Goal: Information Seeking & Learning: Learn about a topic

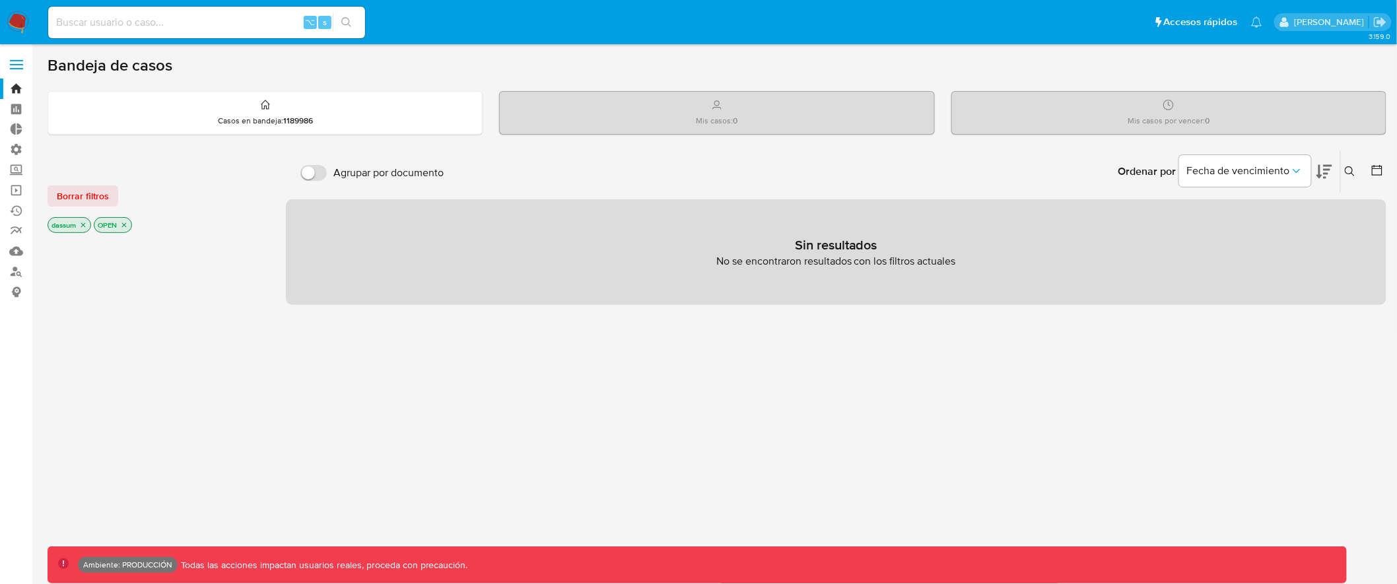
click at [123, 16] on input at bounding box center [206, 22] width 317 height 17
paste input "1249845855"
type input "1249845855"
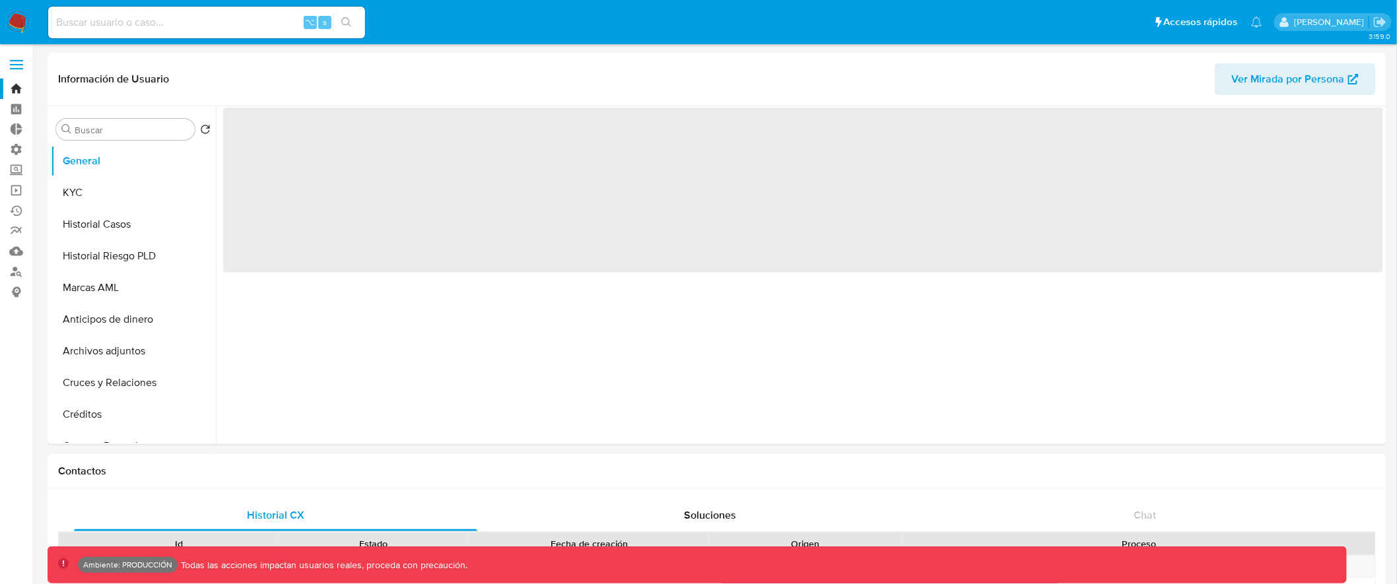
select select "10"
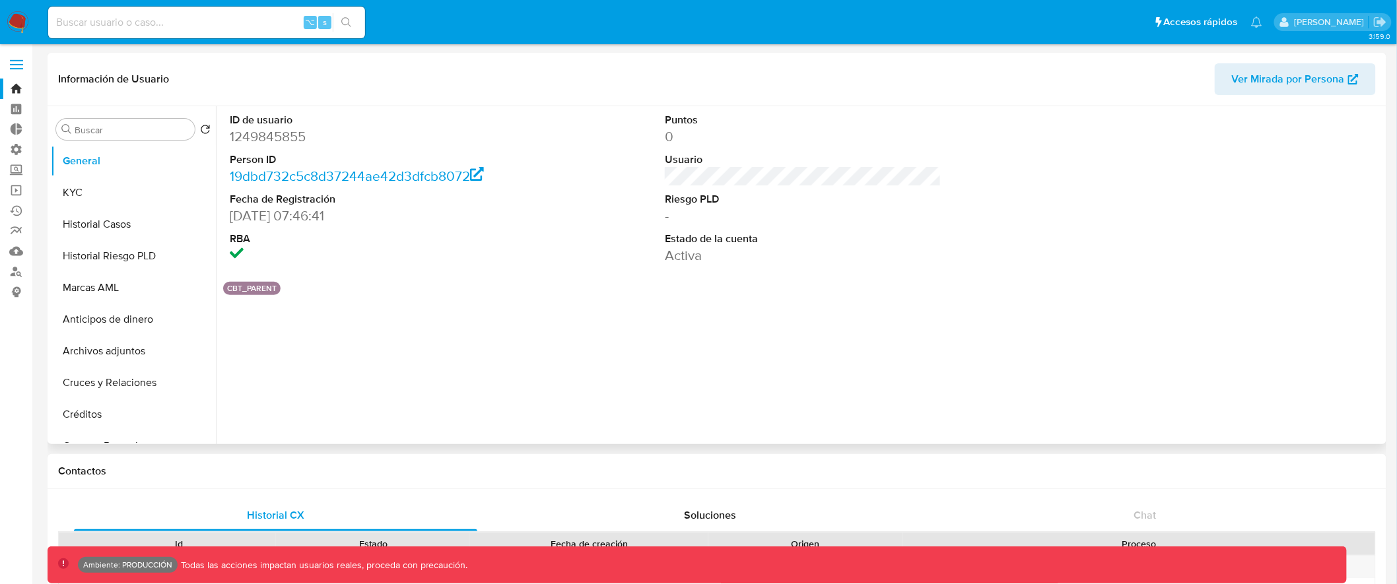
click at [1300, 80] on span "Ver Mirada por Persona" at bounding box center [1288, 79] width 113 height 32
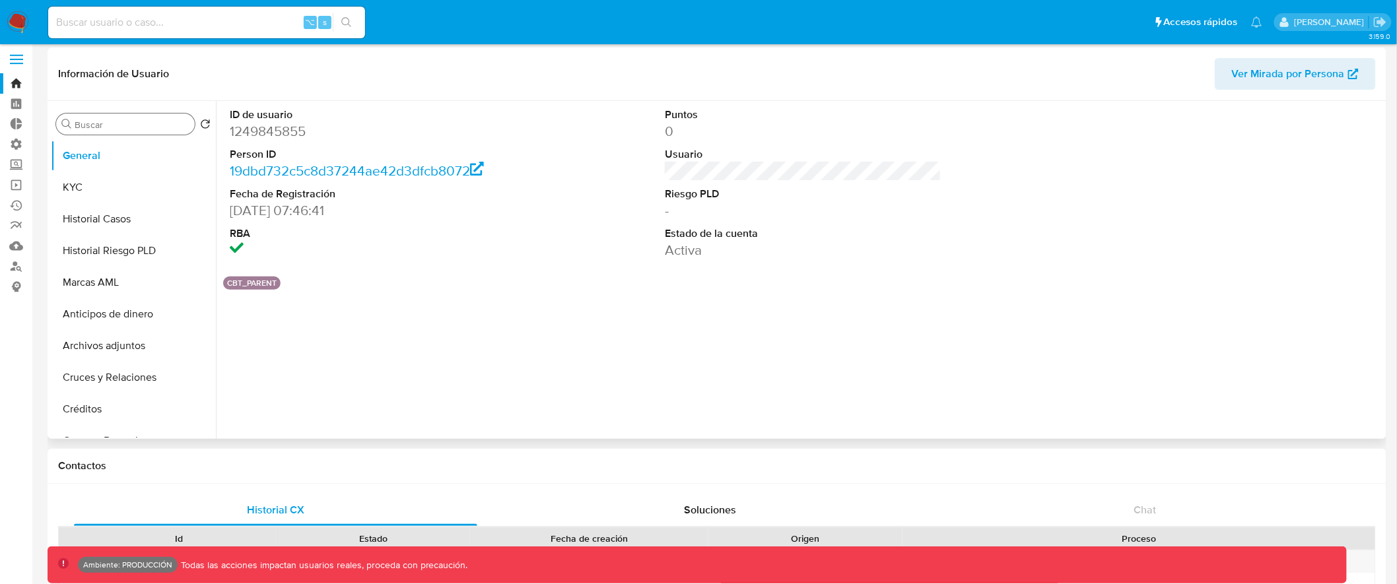
click at [143, 116] on div "Buscar" at bounding box center [125, 124] width 139 height 21
click at [140, 124] on input "Buscar" at bounding box center [132, 125] width 115 height 12
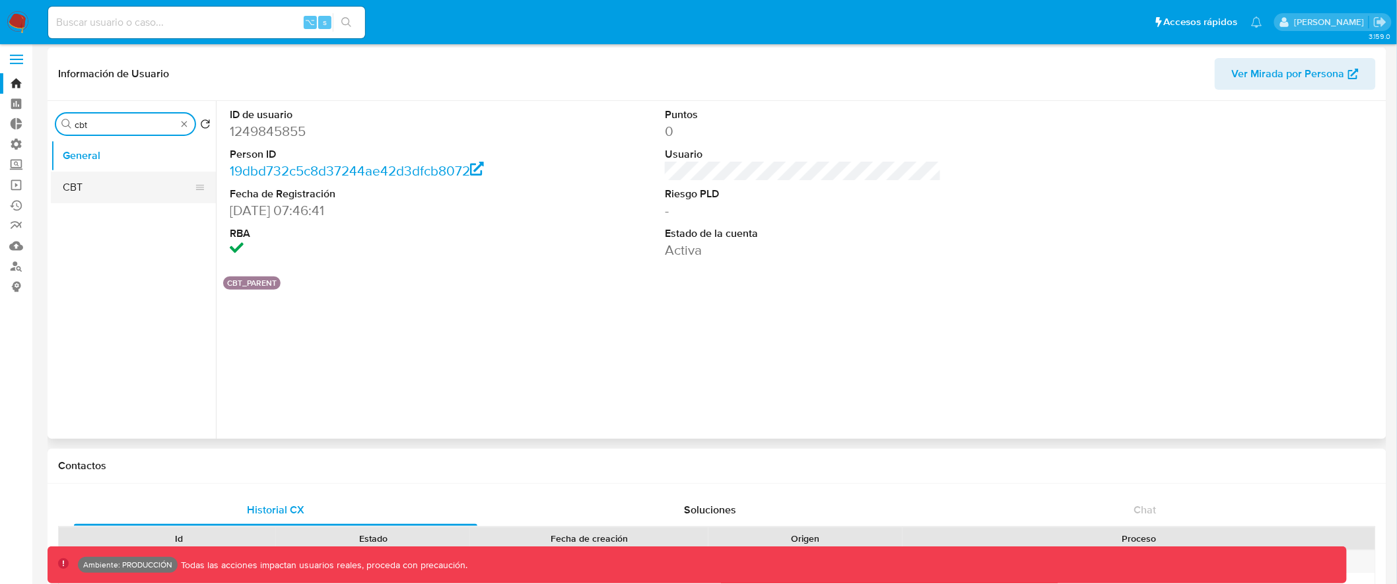
type input "cbt"
click at [140, 188] on button "CBT" at bounding box center [128, 188] width 155 height 32
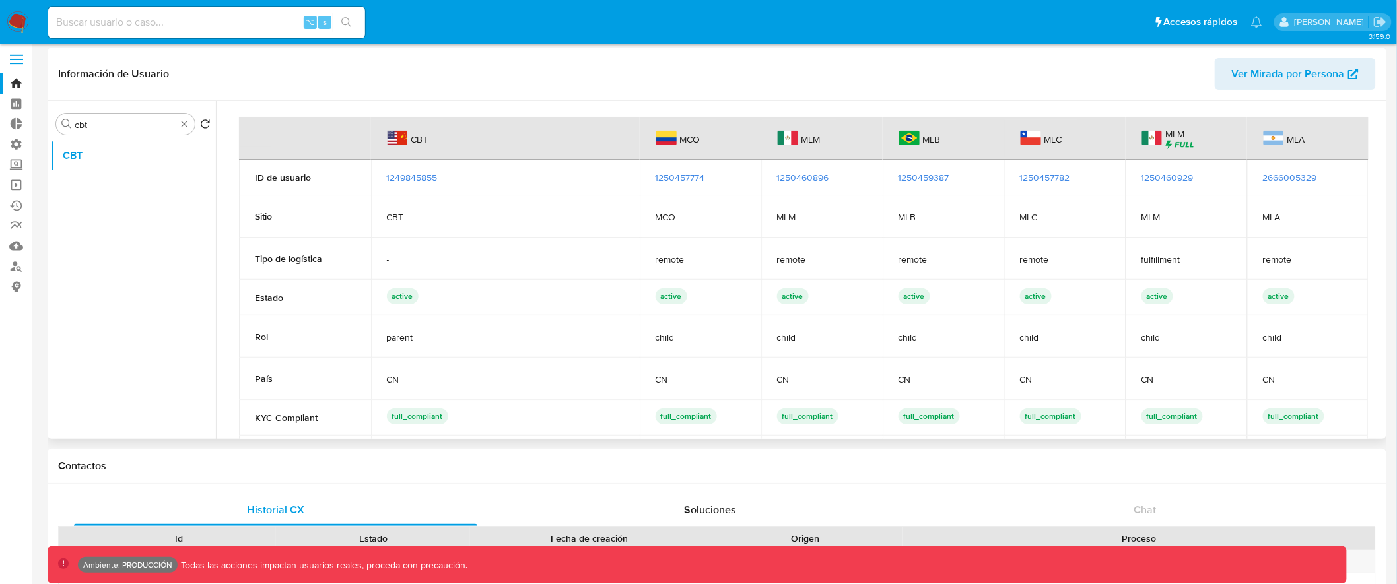
click at [685, 172] on span "1250457774" at bounding box center [681, 177] width 50 height 13
click at [20, 59] on span at bounding box center [16, 60] width 13 height 2
click at [0, 0] on input "checkbox" at bounding box center [0, 0] width 0 height 0
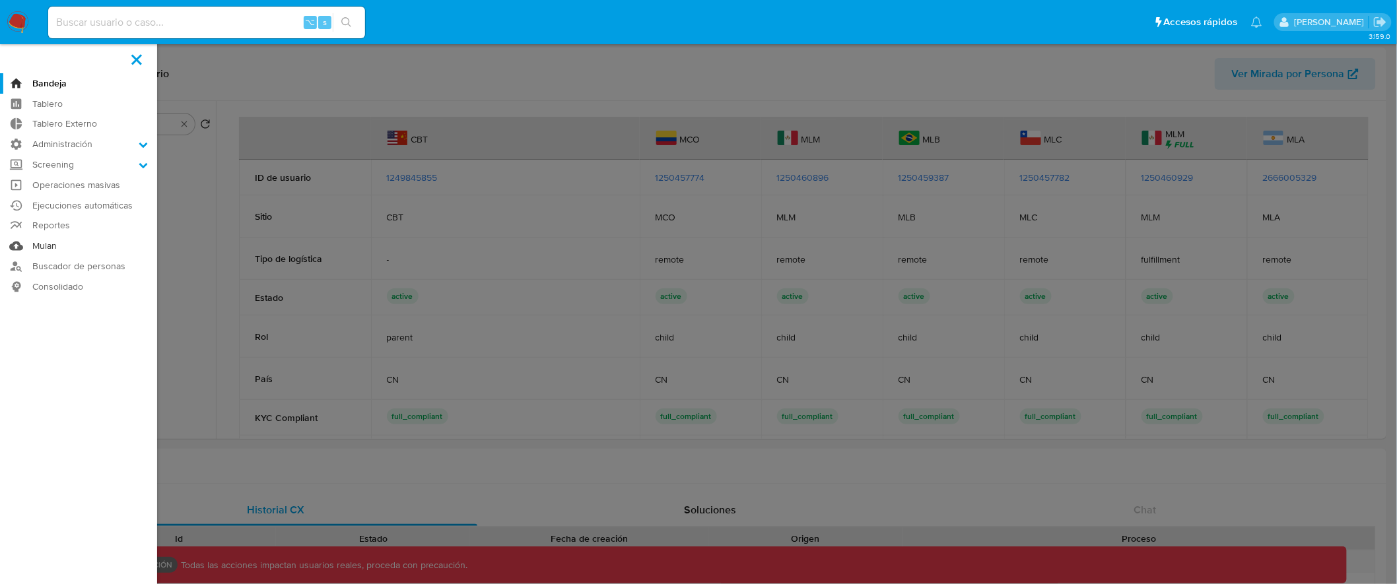
click at [43, 247] on link "Mulan" at bounding box center [78, 246] width 157 height 20
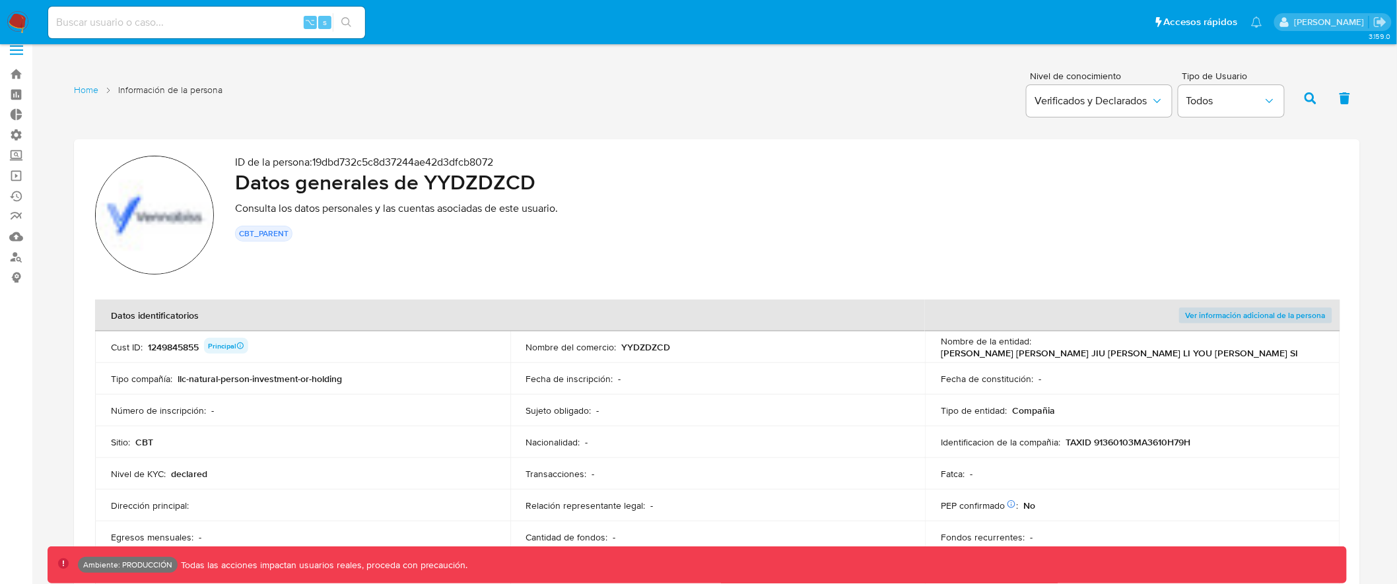
scroll to position [15, 0]
drag, startPoint x: 238, startPoint y: 232, endPoint x: 295, endPoint y: 232, distance: 56.8
click at [295, 232] on div "CBT_PARENT" at bounding box center [787, 233] width 1104 height 16
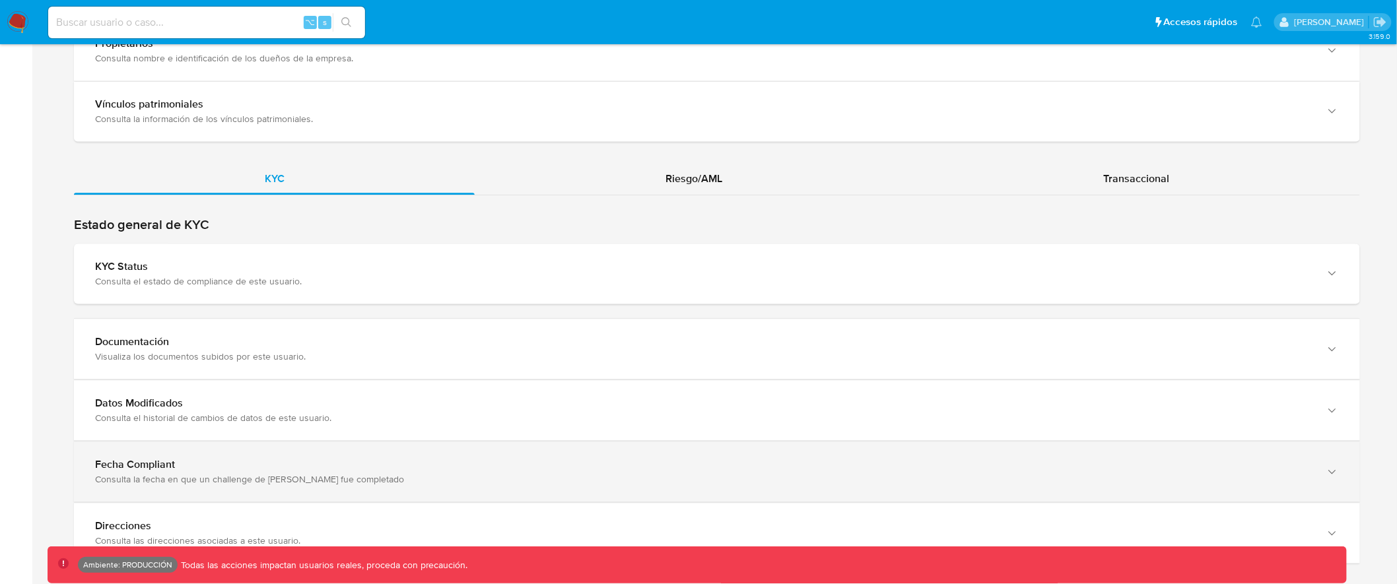
scroll to position [1232, 0]
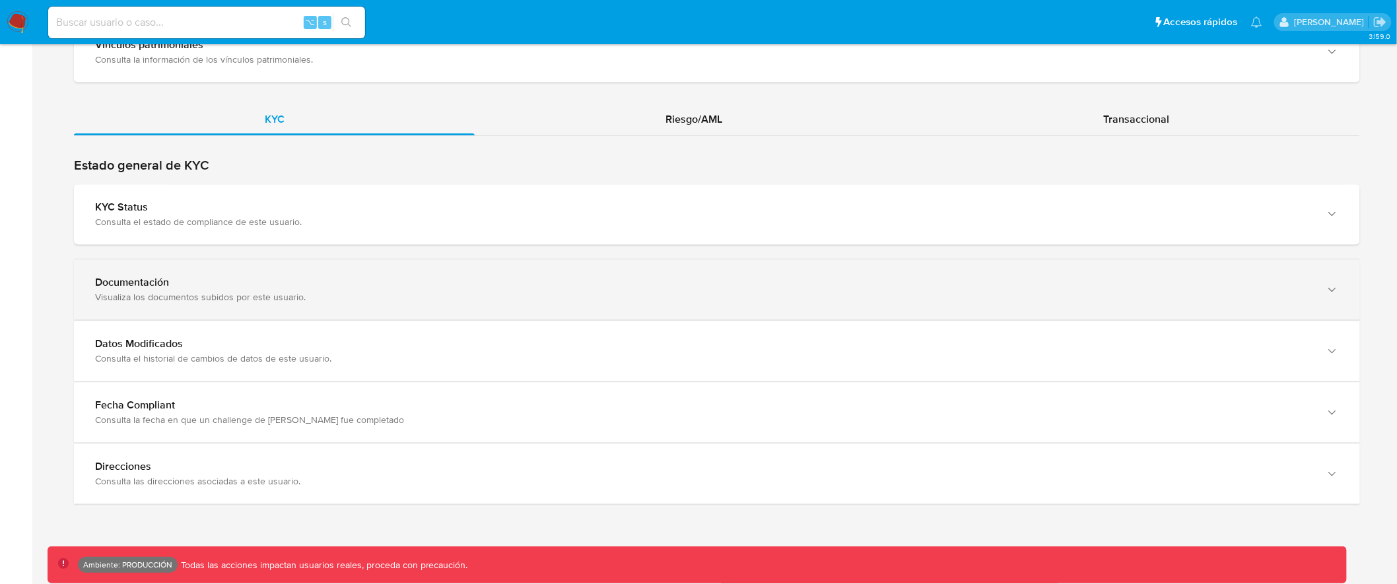
click at [522, 273] on div "Documentación Visualiza los documentos subidos por este usuario." at bounding box center [717, 290] width 1287 height 60
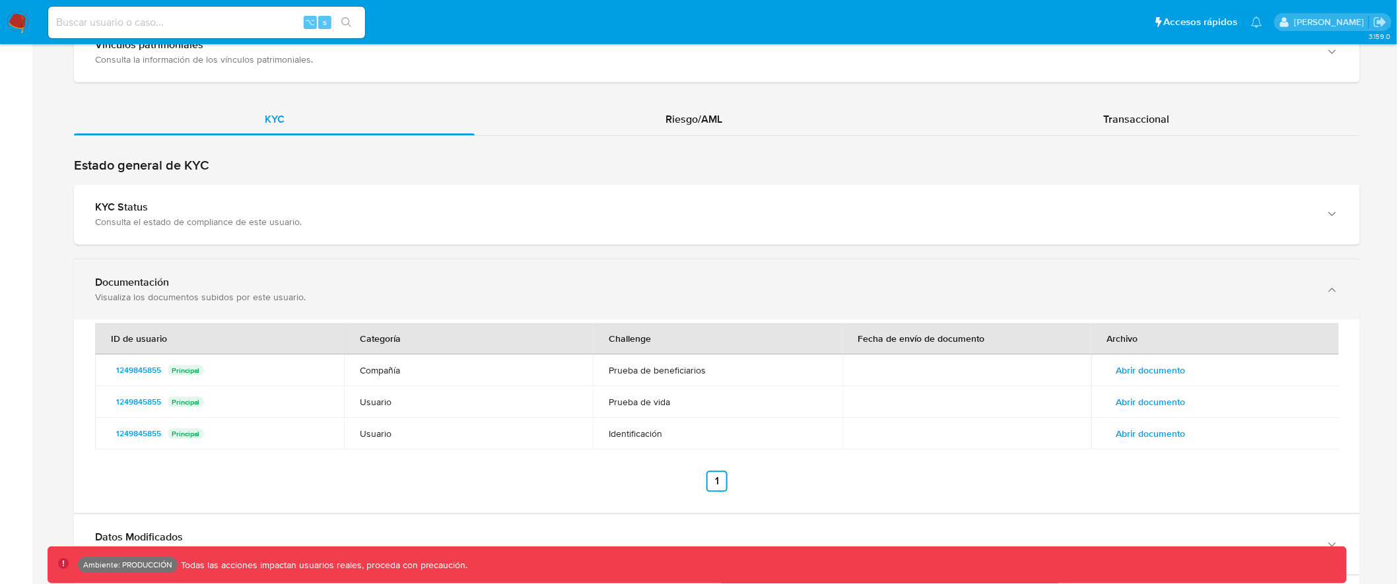
click at [542, 279] on div "Documentación" at bounding box center [704, 282] width 1218 height 13
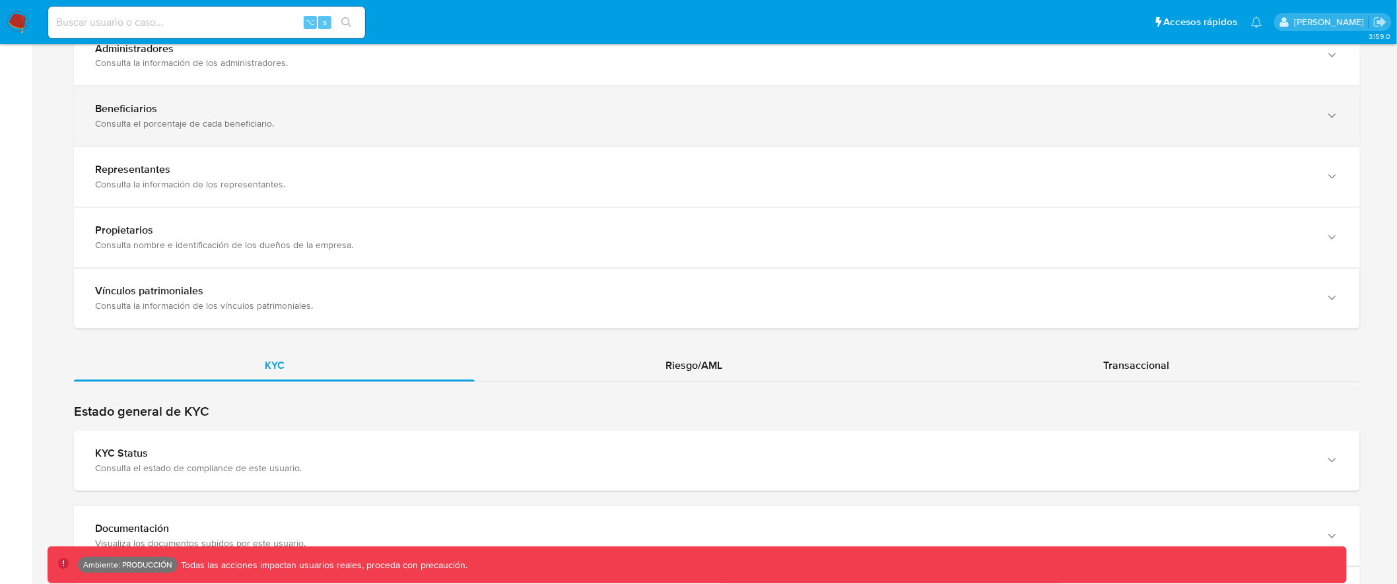
scroll to position [1055, 0]
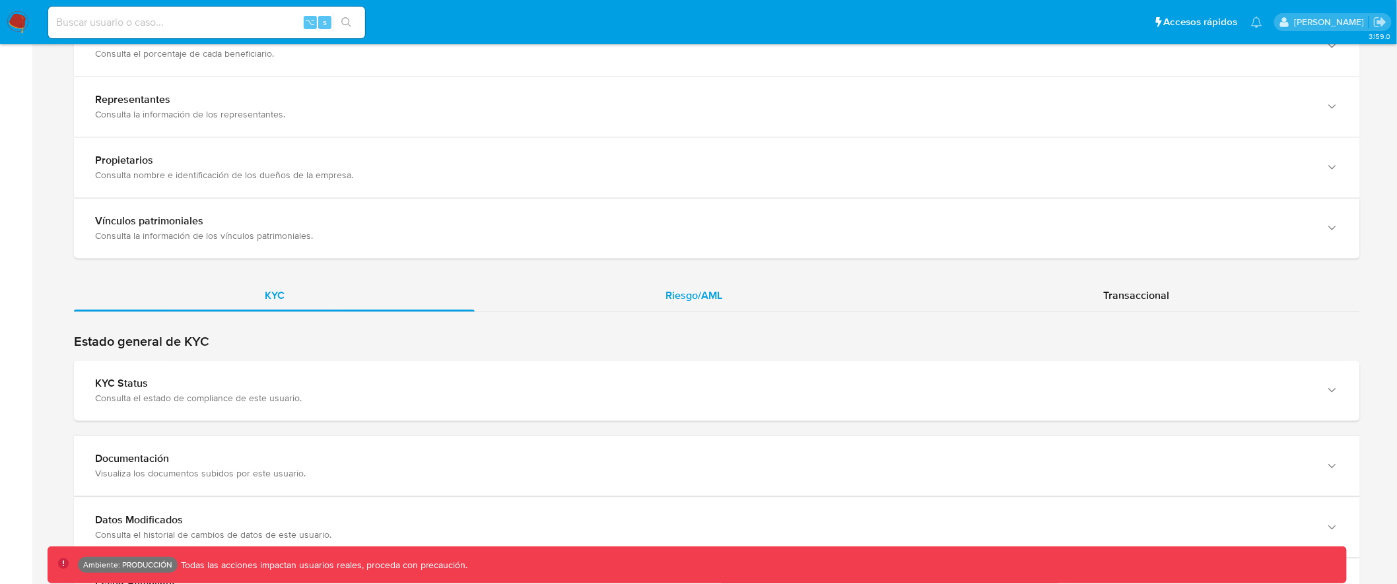
click at [691, 303] on div "Riesgo/AML" at bounding box center [694, 296] width 438 height 32
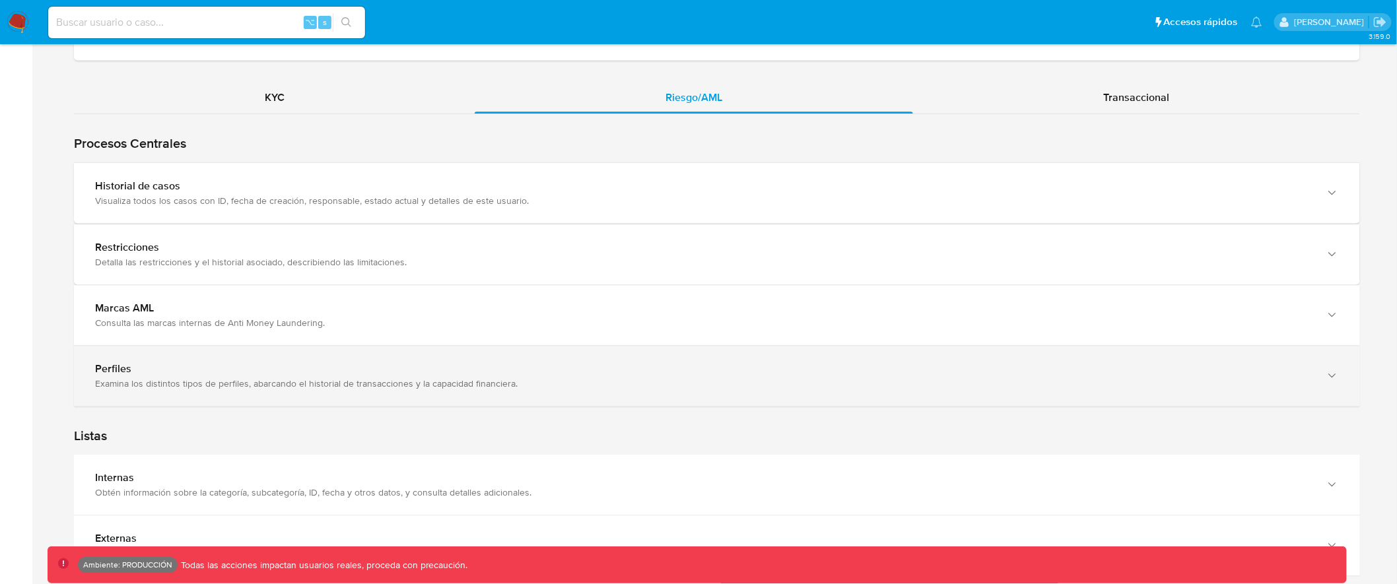
scroll to position [1244, 0]
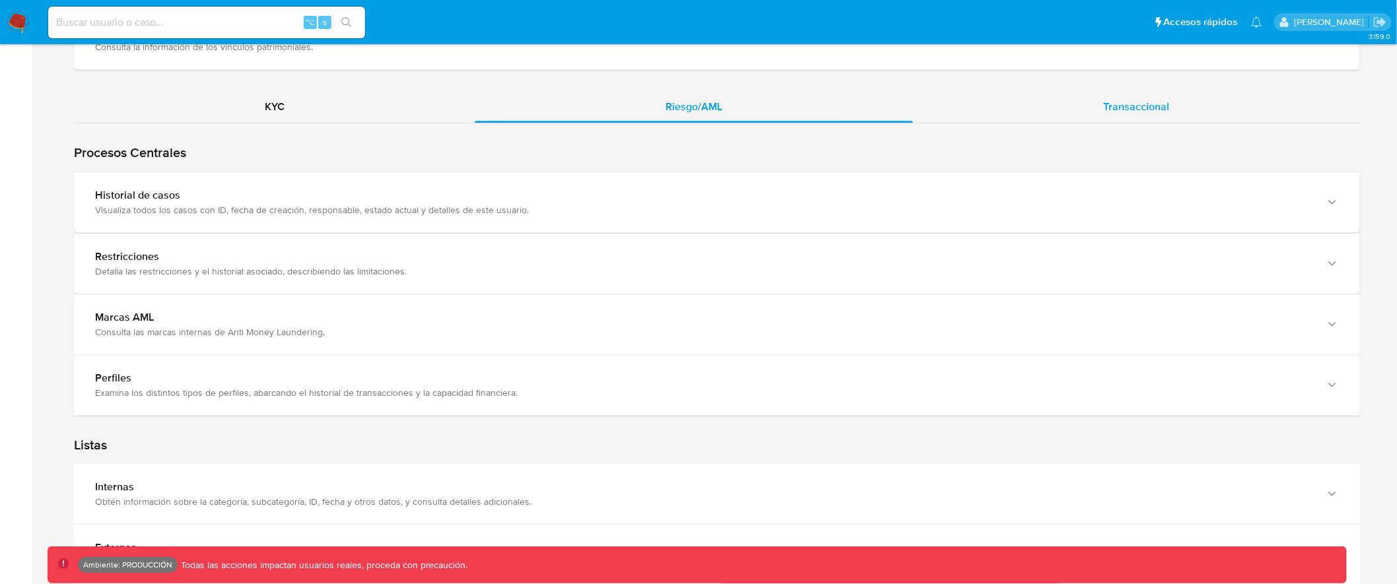
click at [1129, 107] on span "Transaccional" at bounding box center [1137, 106] width 66 height 15
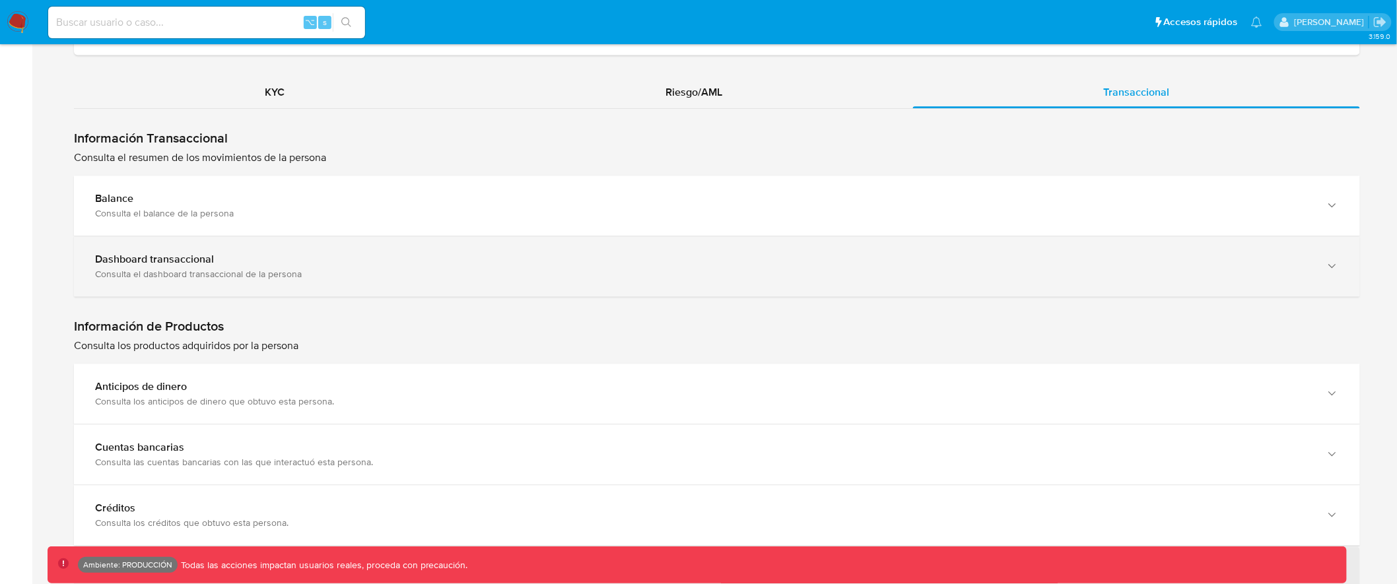
scroll to position [1262, 0]
click at [724, 258] on div "Dashboard transaccional" at bounding box center [704, 256] width 1218 height 13
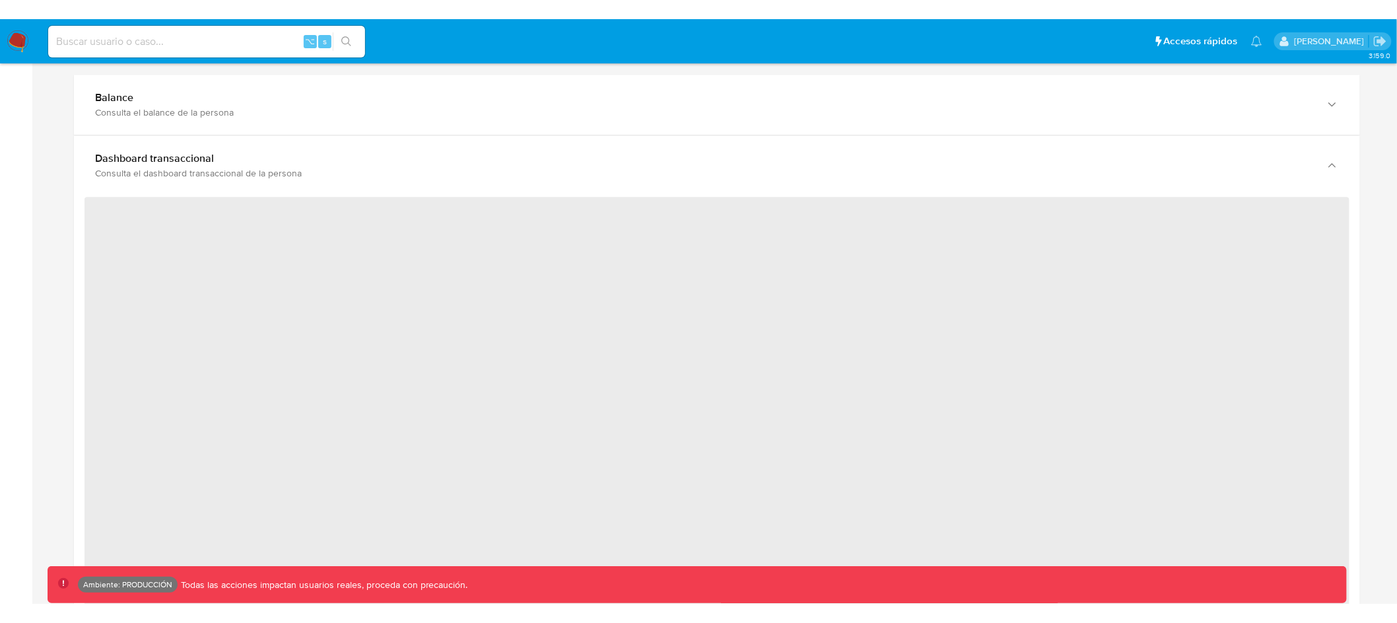
scroll to position [1384, 0]
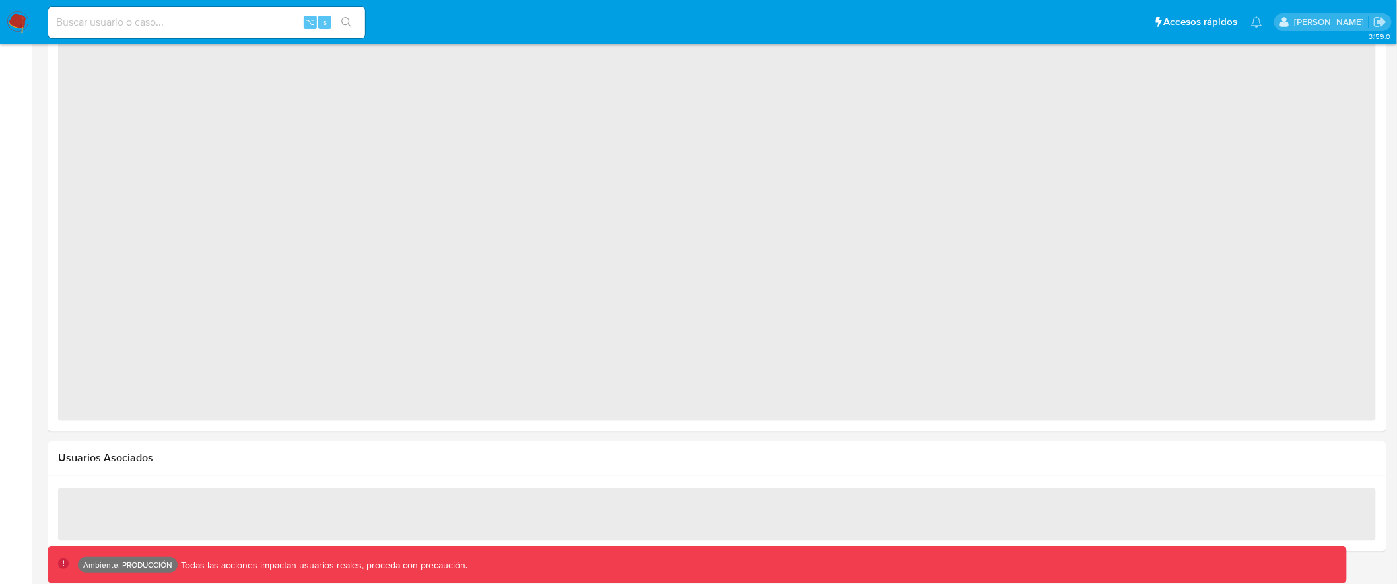
select select "10"
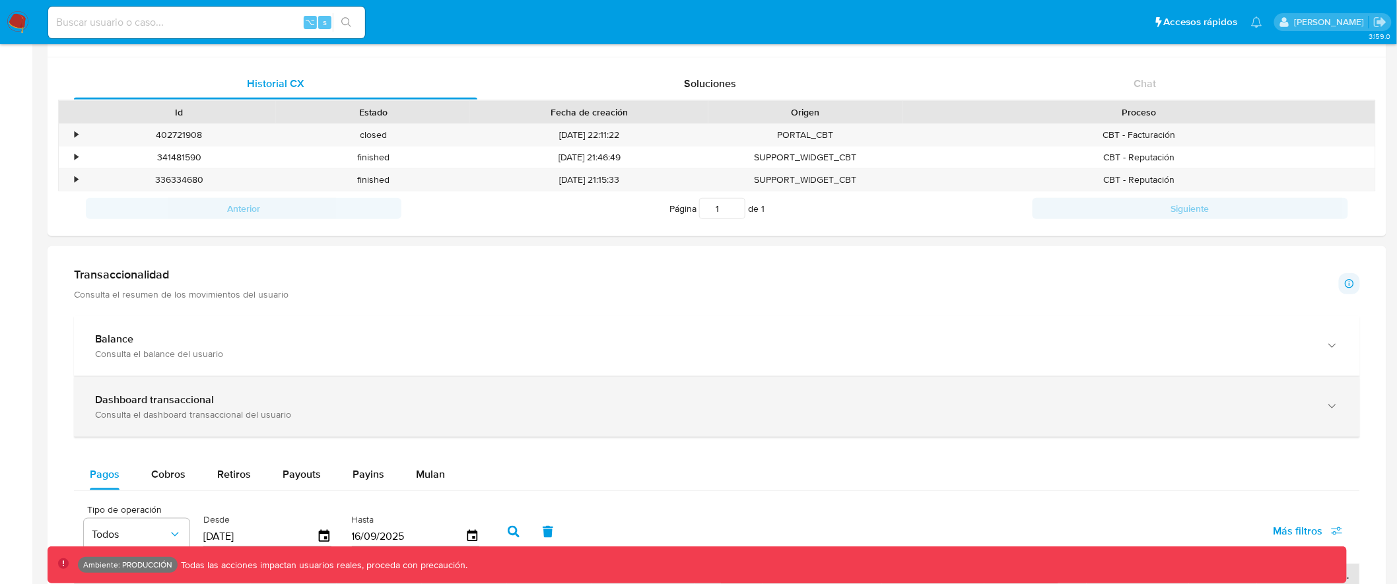
click at [707, 394] on div "Dashboard transaccional" at bounding box center [704, 400] width 1218 height 13
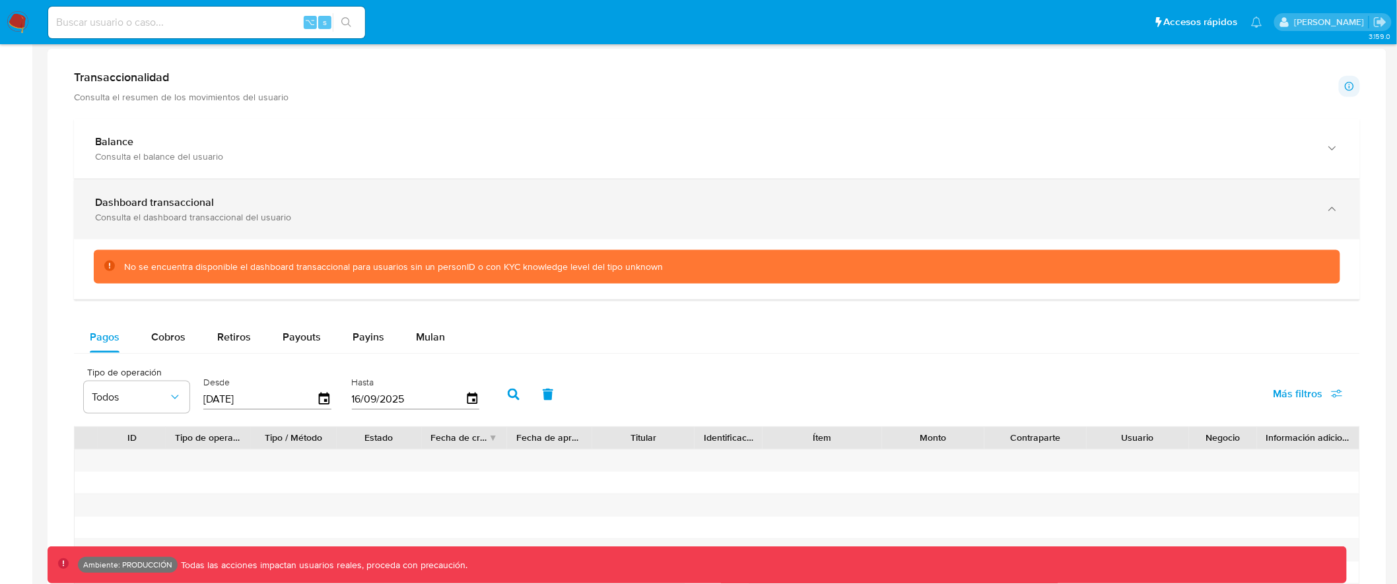
scroll to position [592, 0]
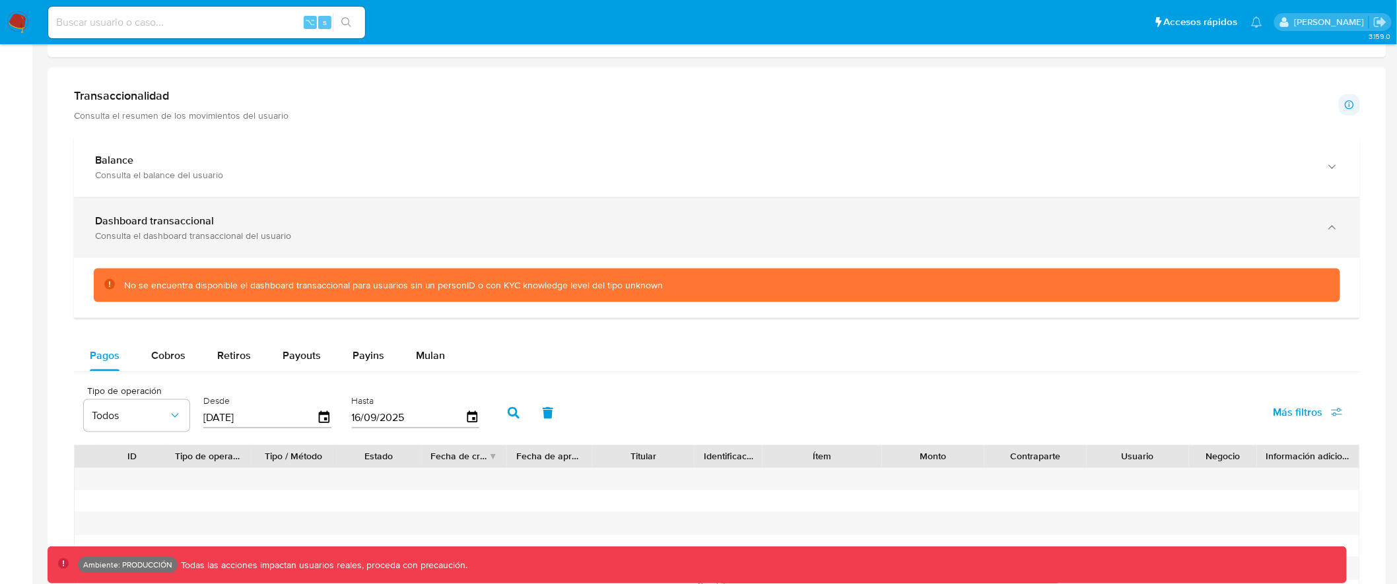
click at [739, 234] on div "Consulta el dashboard transaccional del usuario" at bounding box center [704, 236] width 1218 height 12
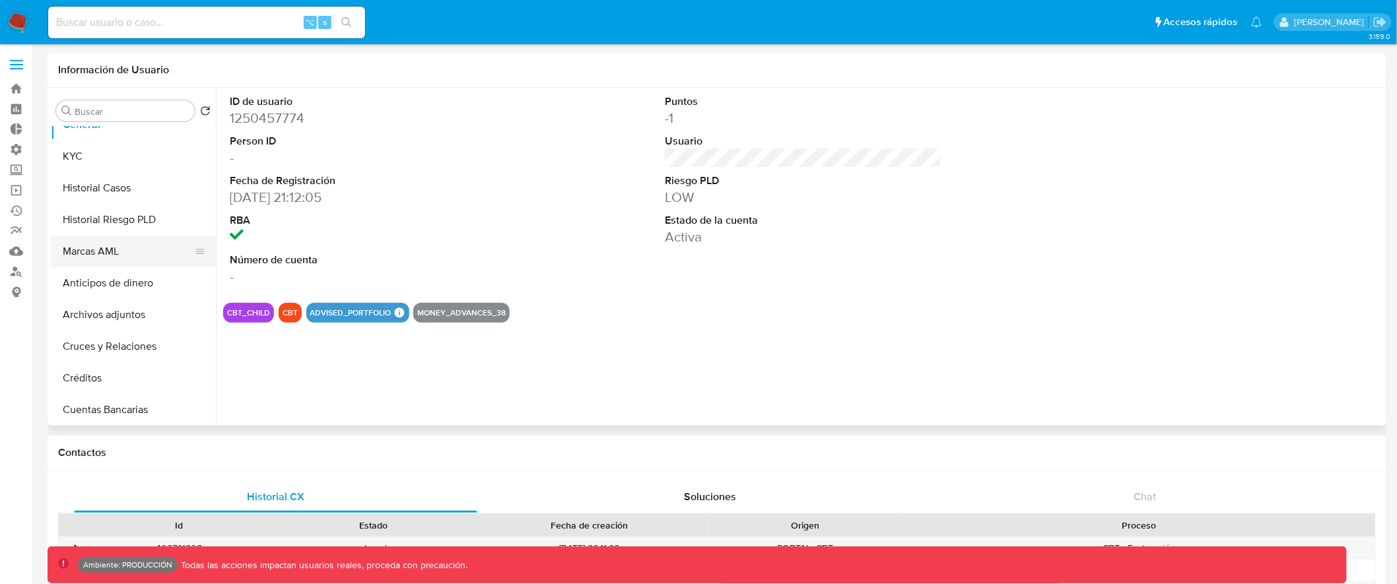
scroll to position [0, 0]
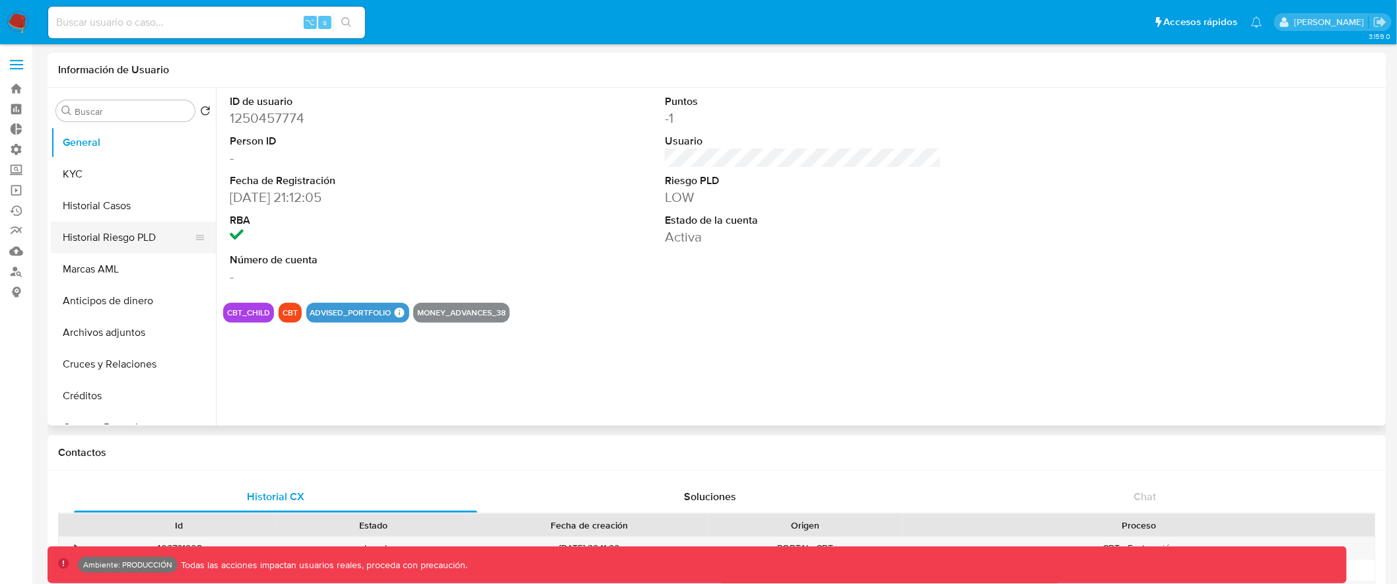
click at [143, 238] on button "Historial Riesgo PLD" at bounding box center [128, 238] width 155 height 32
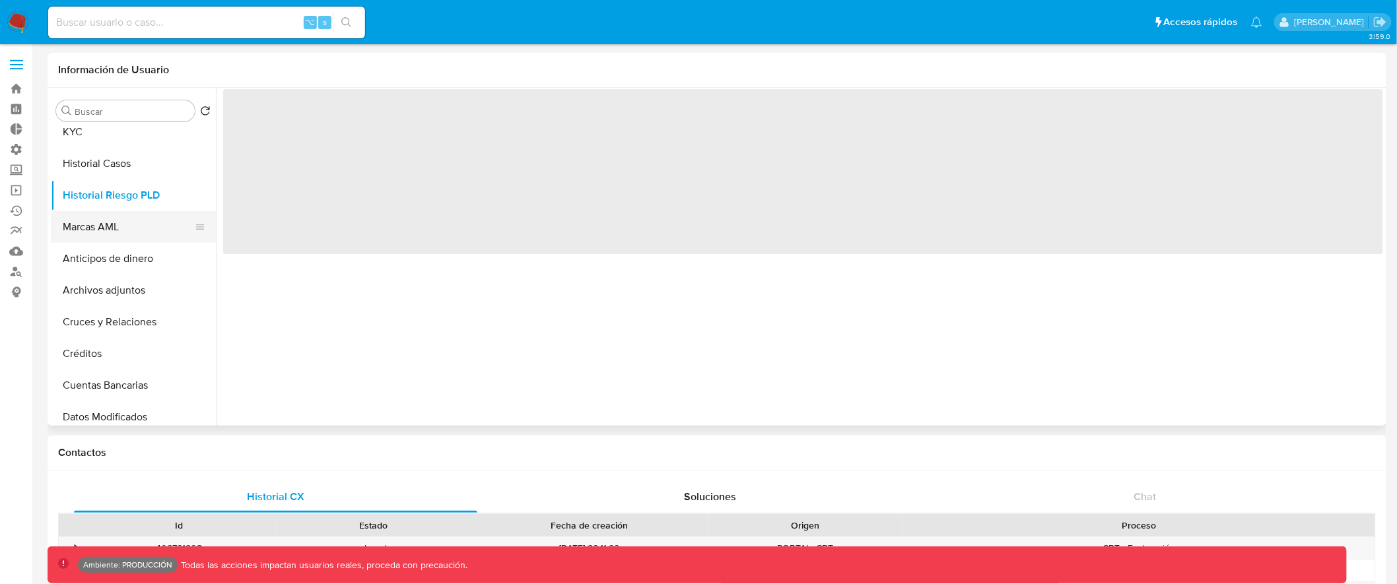
scroll to position [43, 0]
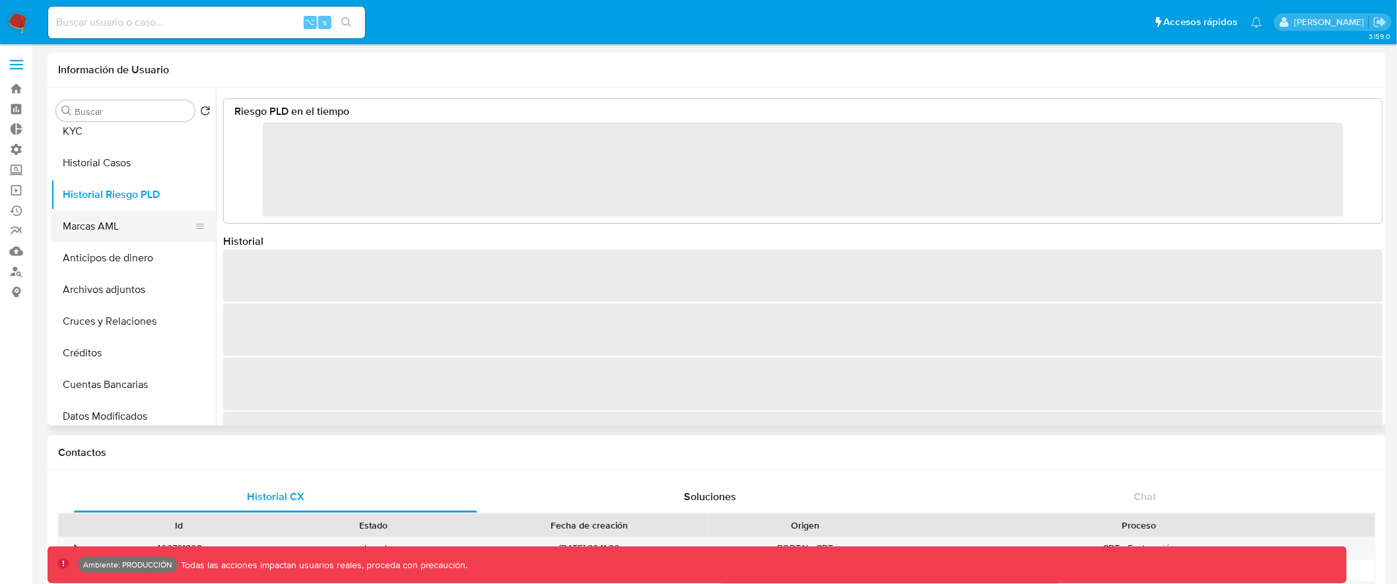
click at [135, 228] on button "Marcas AML" at bounding box center [128, 227] width 155 height 32
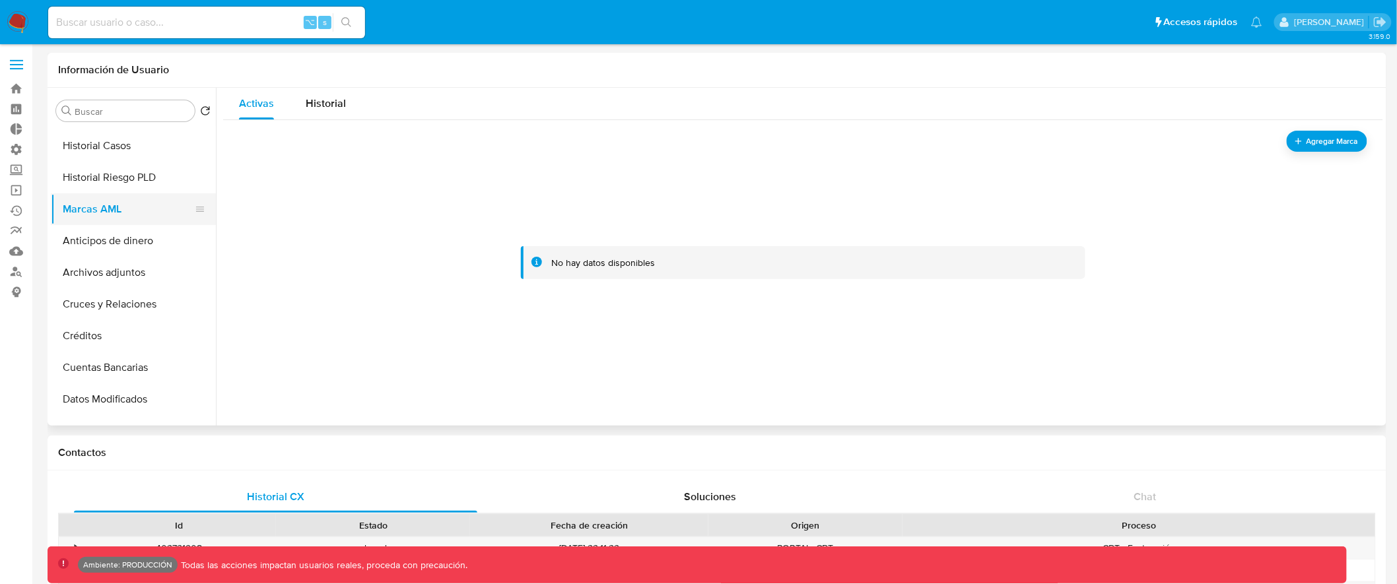
scroll to position [62, 0]
click at [143, 240] on button "Anticipos de dinero" at bounding box center [128, 239] width 155 height 32
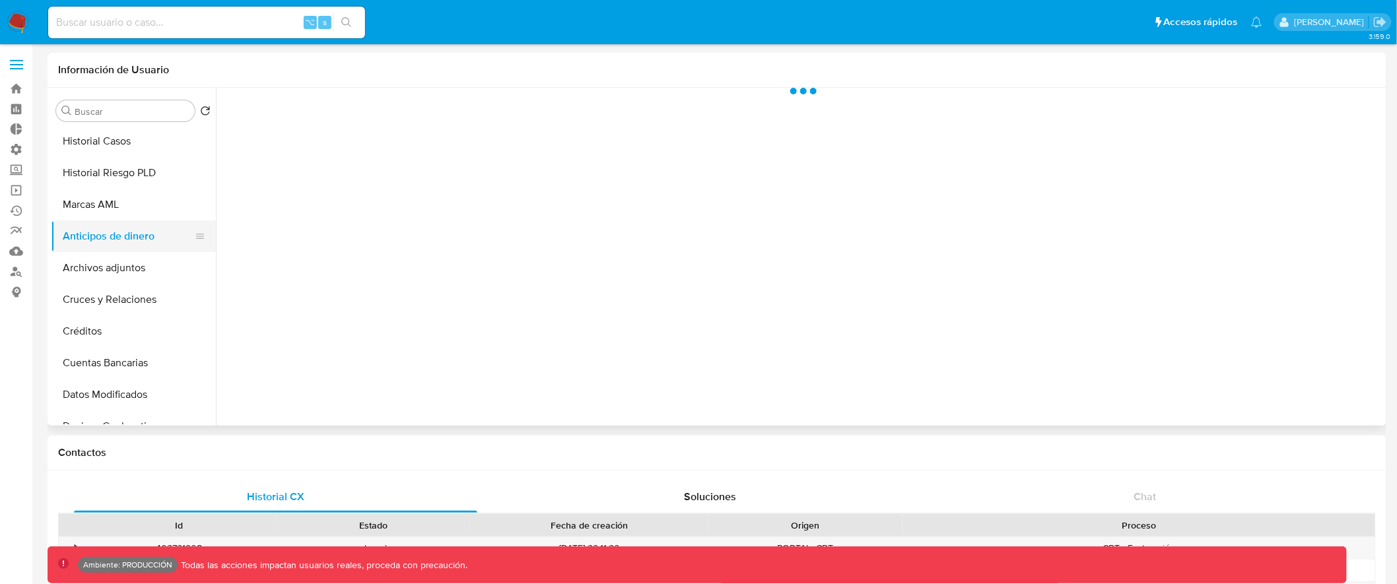
scroll to position [68, 0]
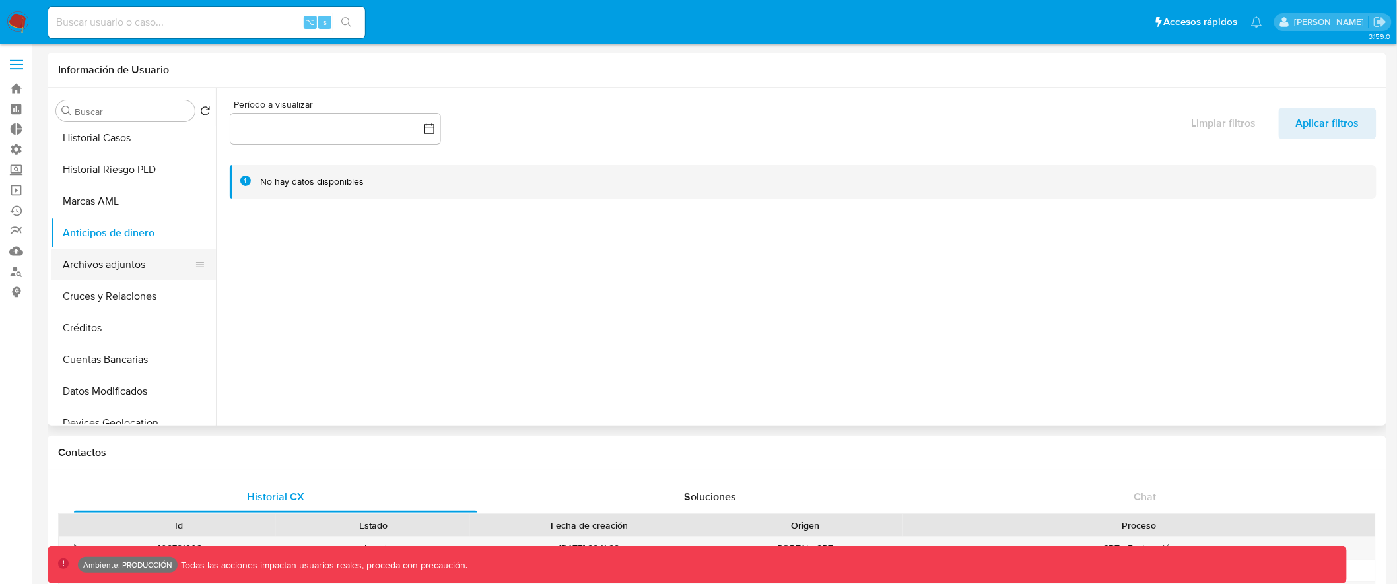
click at [142, 267] on button "Archivos adjuntos" at bounding box center [128, 265] width 155 height 32
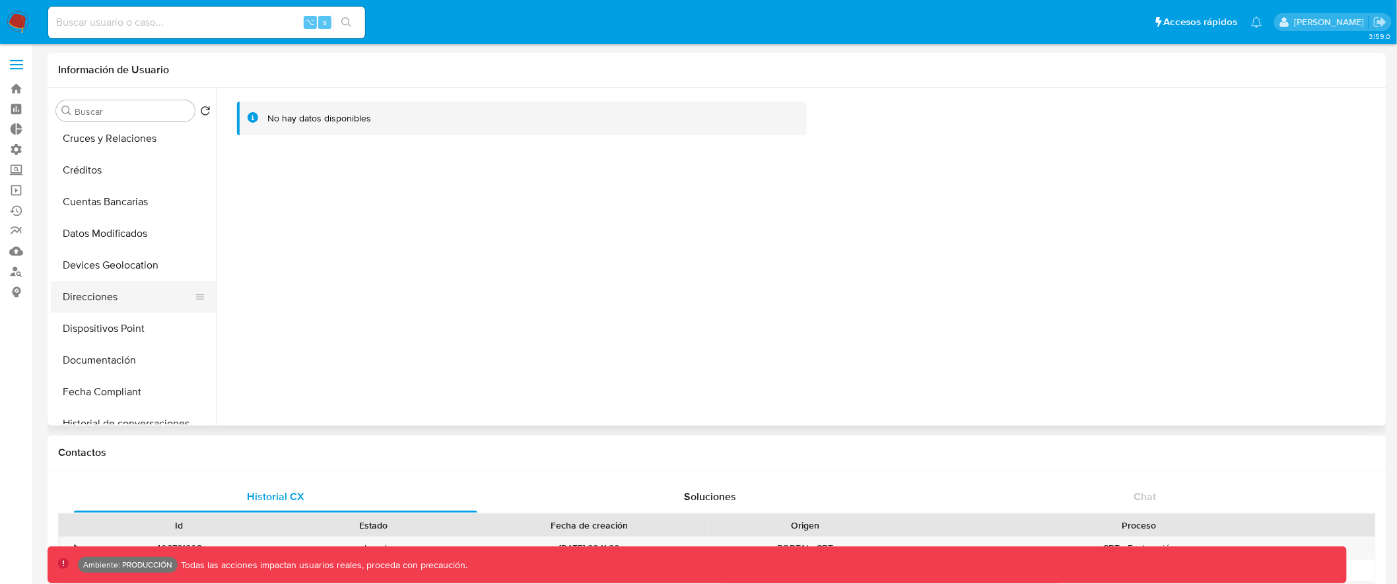
scroll to position [225, 0]
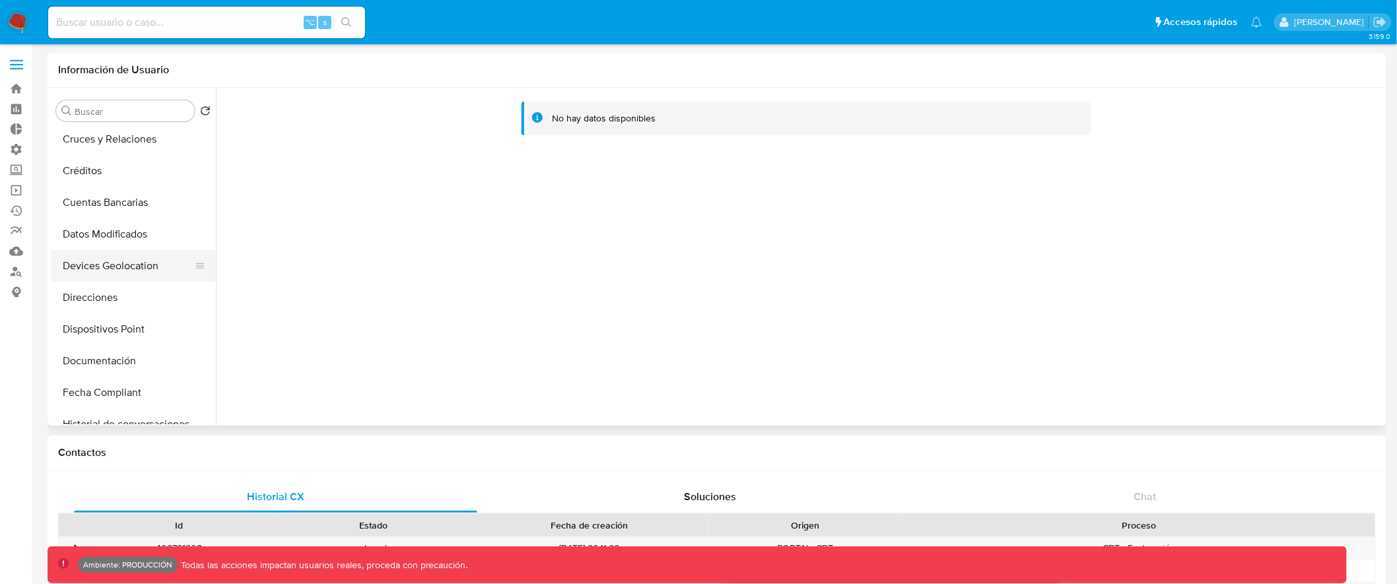
click at [141, 273] on button "Devices Geolocation" at bounding box center [128, 266] width 155 height 32
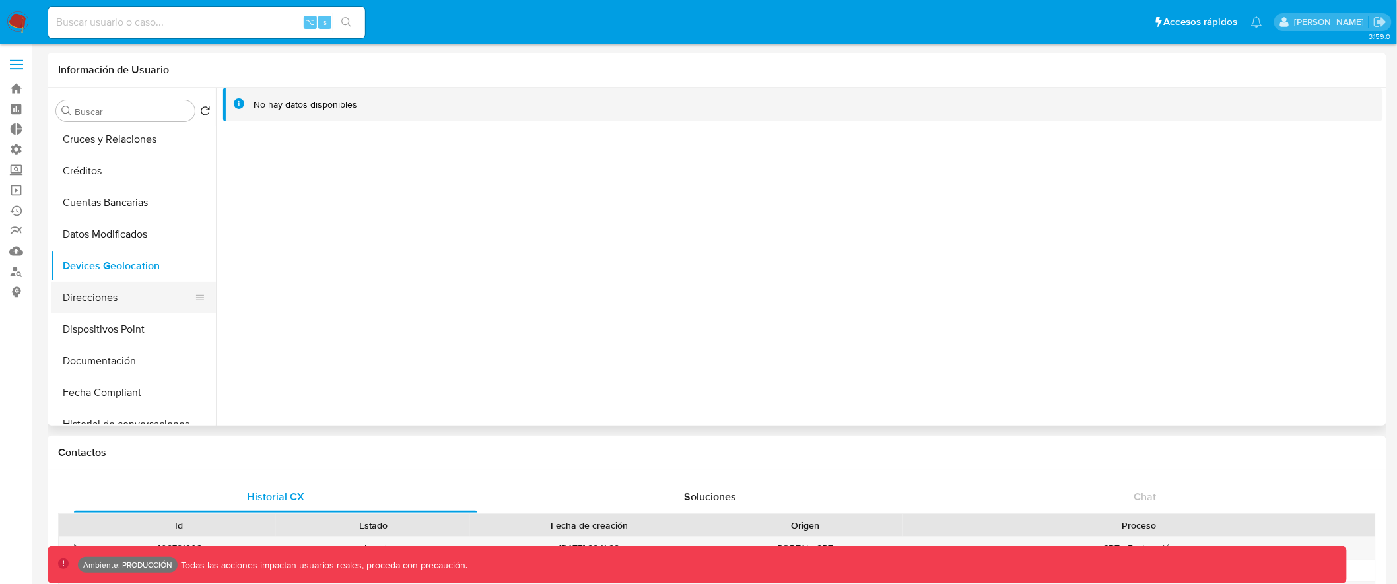
click at [129, 306] on button "Direcciones" at bounding box center [128, 298] width 155 height 32
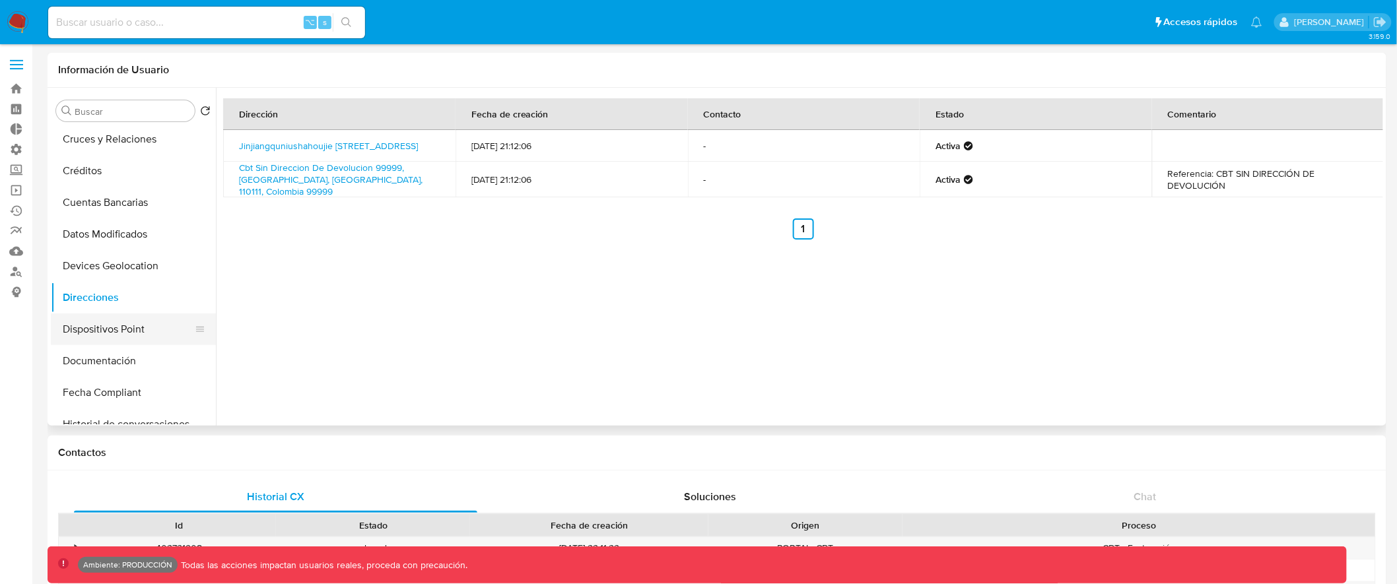
click at [136, 332] on button "Dispositivos Point" at bounding box center [128, 330] width 155 height 32
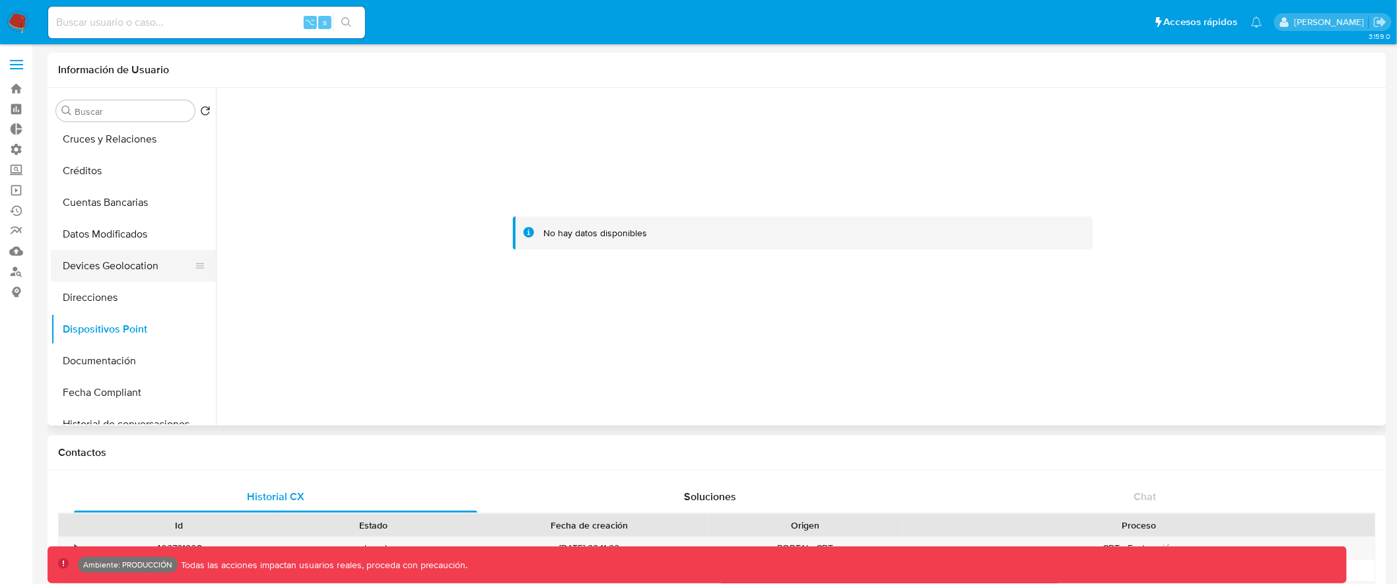
click at [146, 267] on button "Devices Geolocation" at bounding box center [128, 266] width 155 height 32
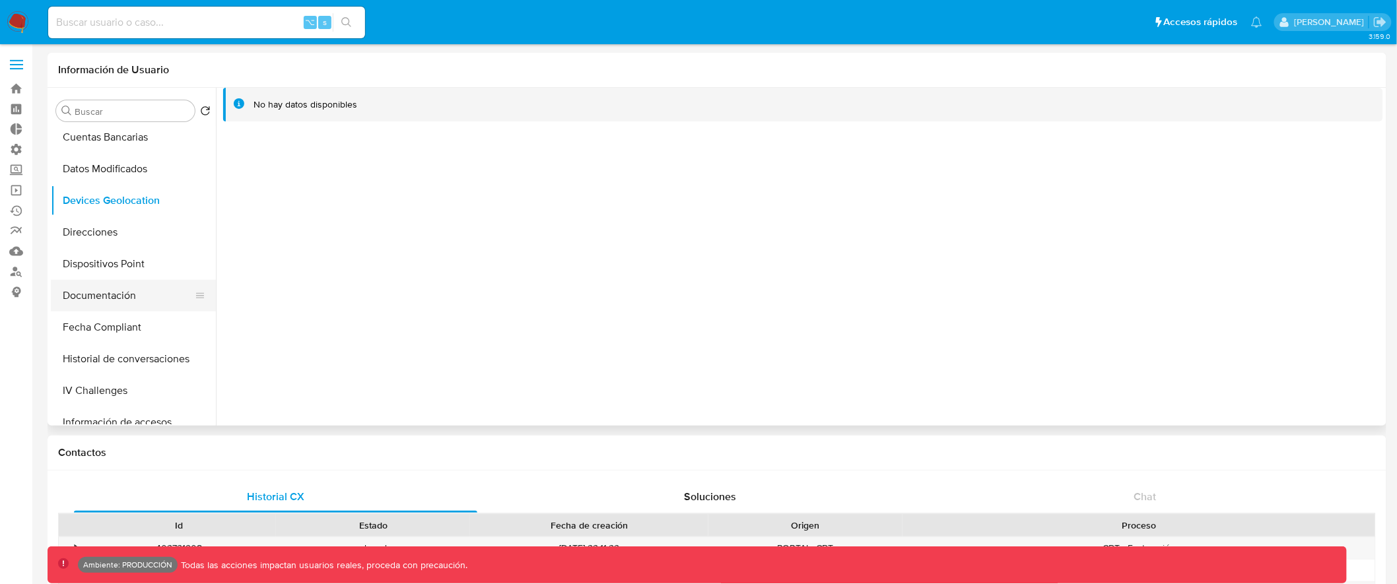
scroll to position [292, 0]
click at [152, 287] on button "Documentación" at bounding box center [128, 295] width 155 height 32
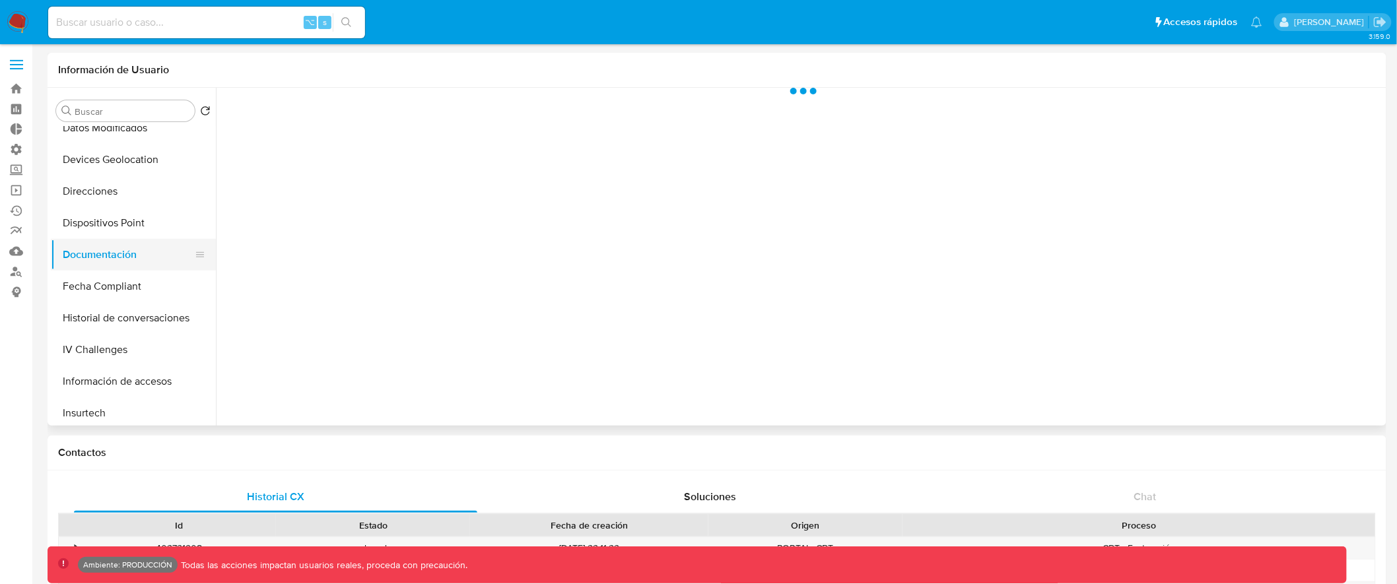
scroll to position [355, 0]
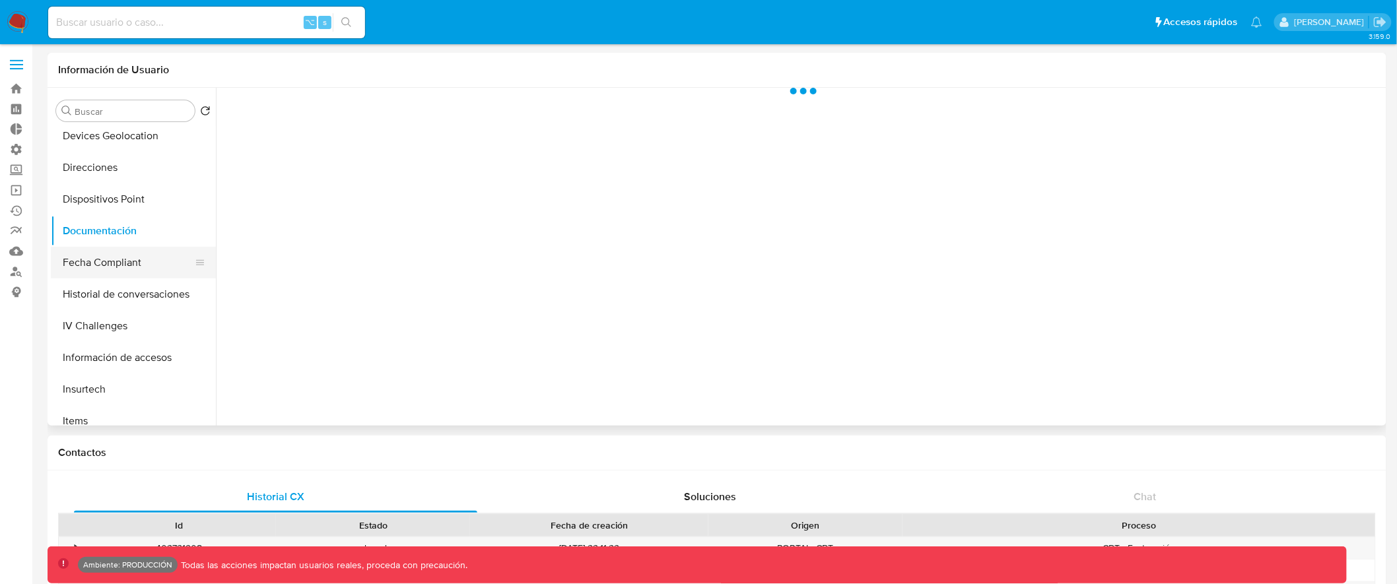
click at [155, 260] on button "Fecha Compliant" at bounding box center [128, 263] width 155 height 32
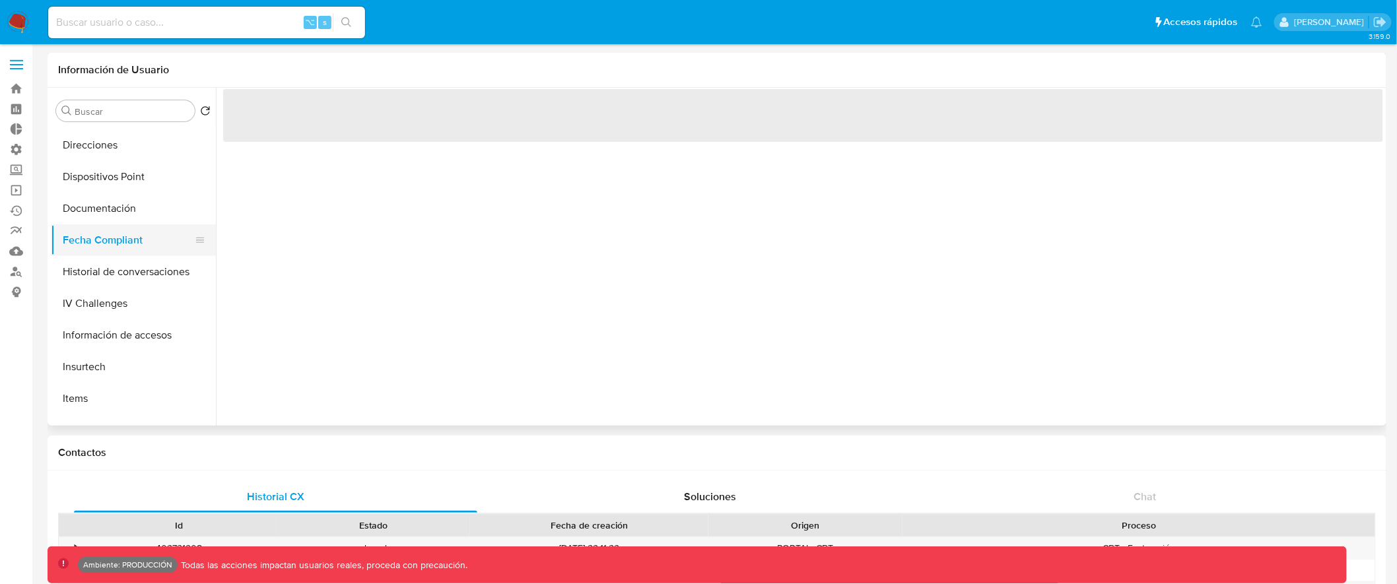
scroll to position [404, 0]
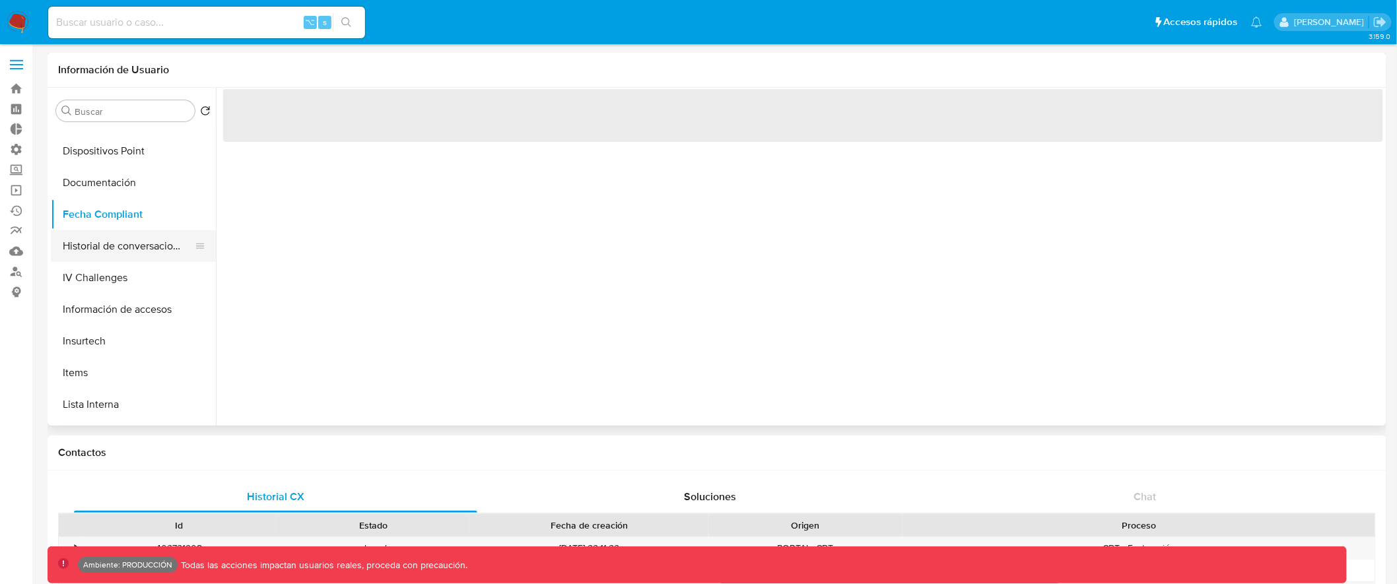
click at [157, 252] on button "Historial de conversaciones" at bounding box center [128, 246] width 155 height 32
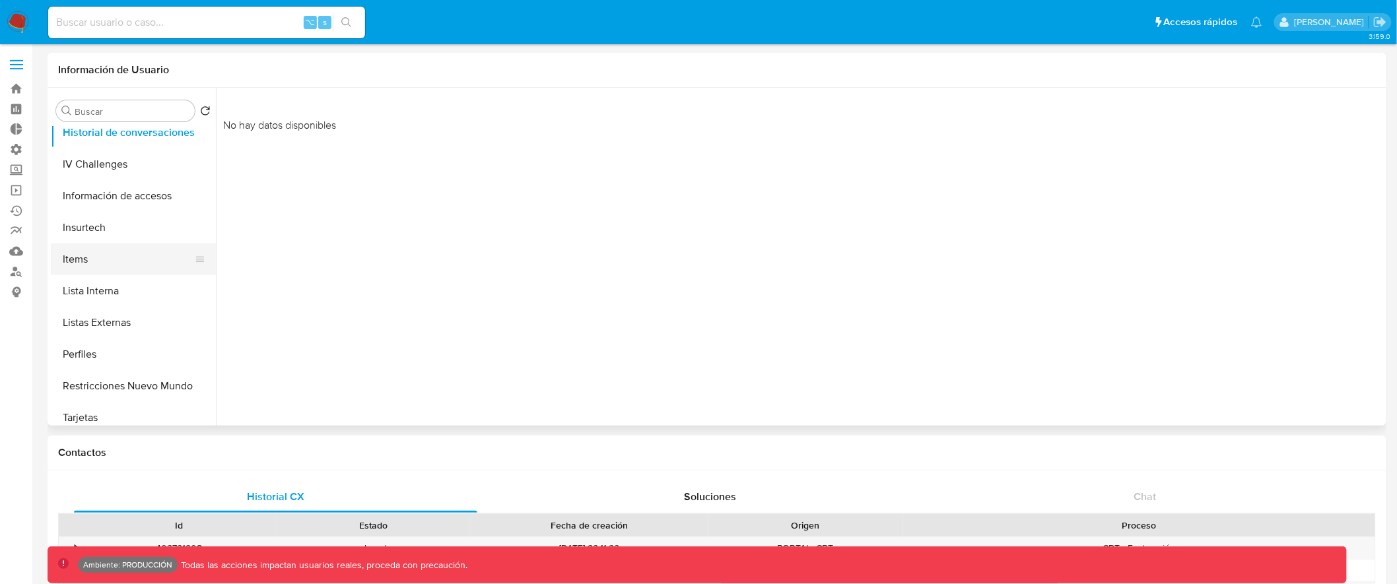
scroll to position [518, 0]
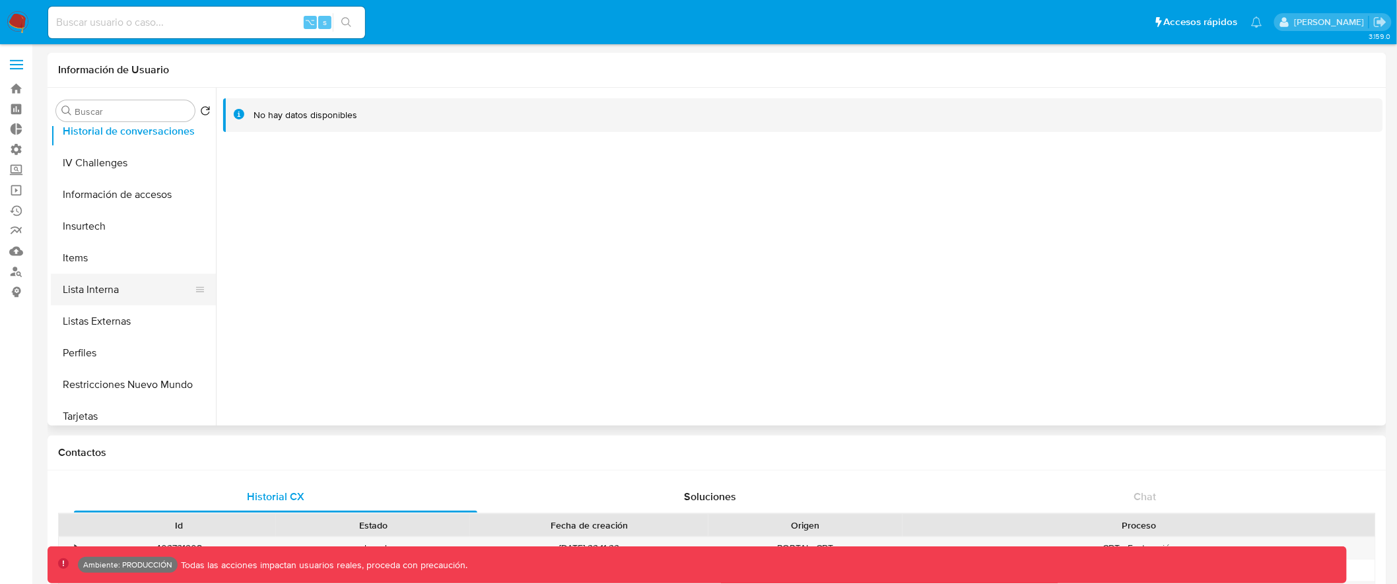
click at [148, 281] on button "Lista Interna" at bounding box center [128, 290] width 155 height 32
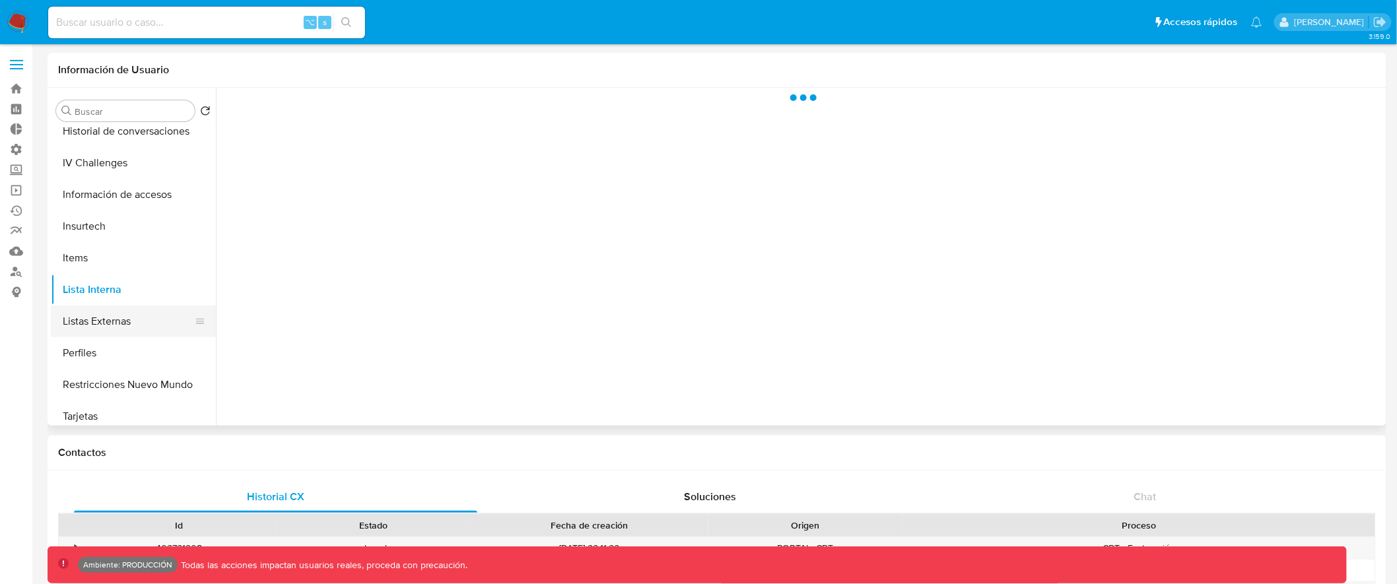
click at [143, 312] on button "Listas Externas" at bounding box center [128, 322] width 155 height 32
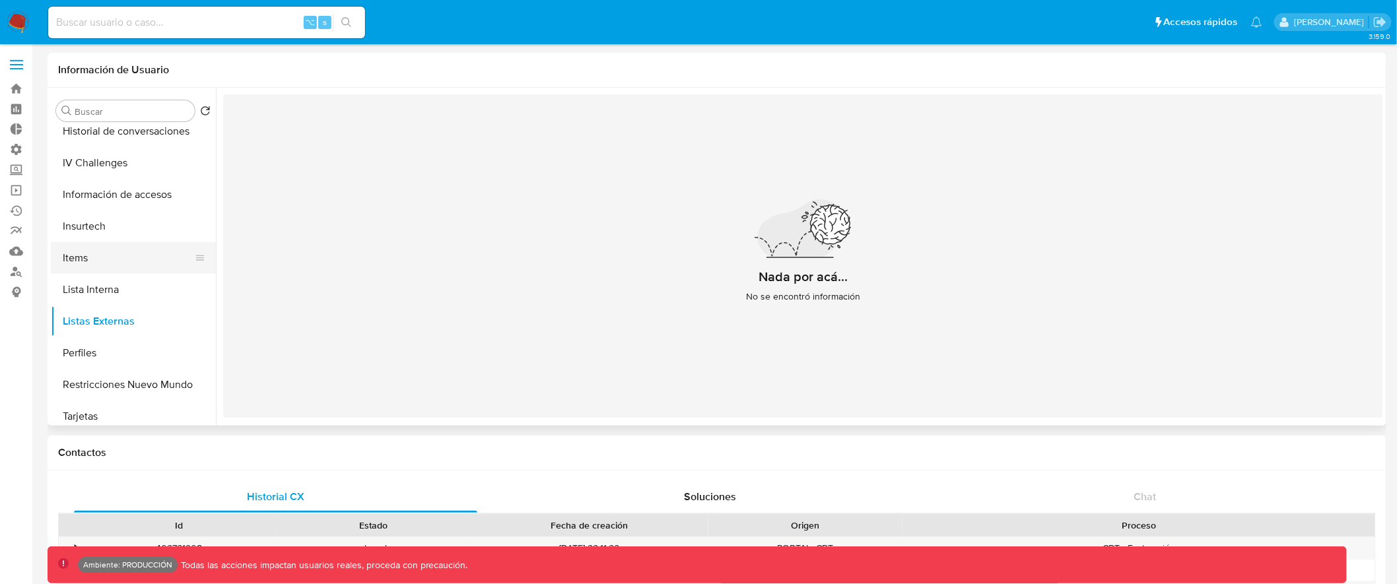
click at [140, 256] on button "Items" at bounding box center [128, 258] width 155 height 32
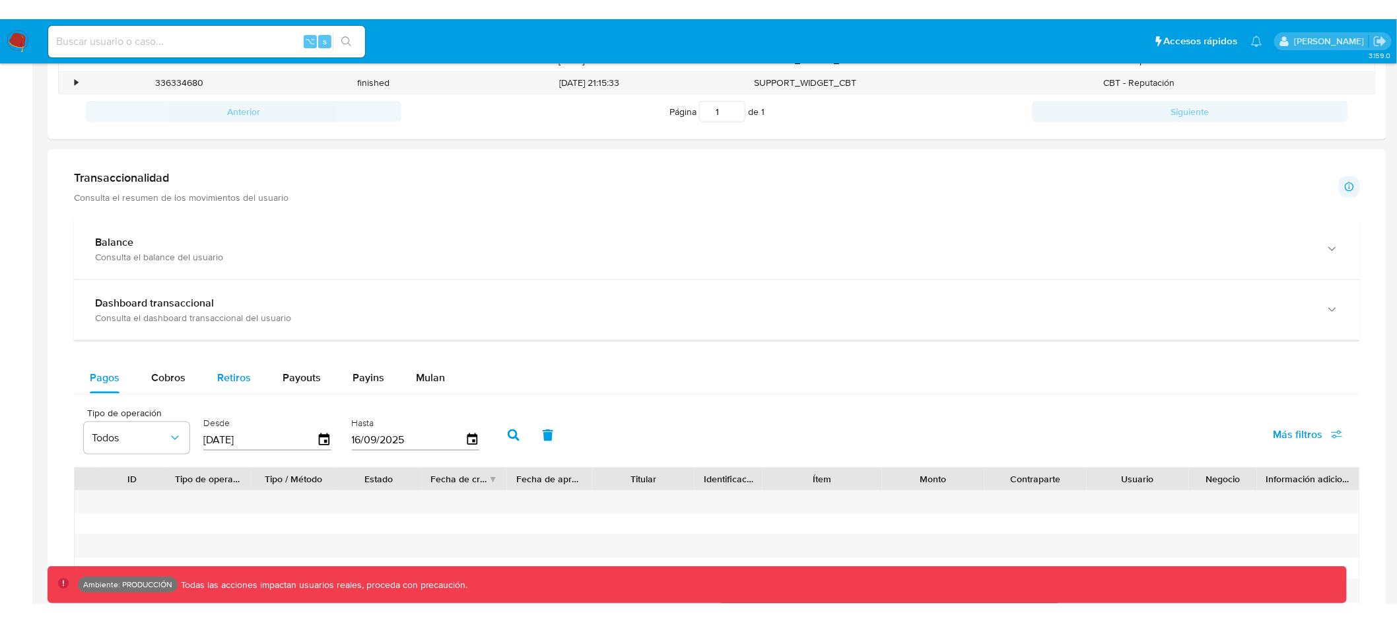
scroll to position [520, 0]
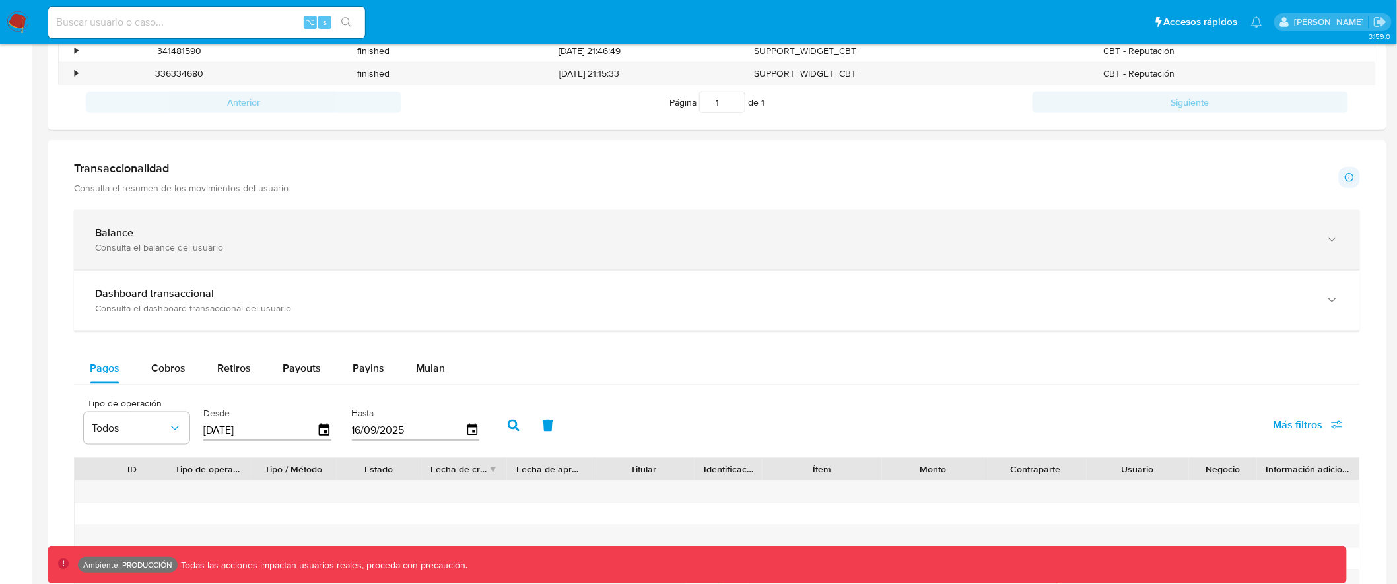
click at [310, 249] on div "Consulta el balance del usuario" at bounding box center [704, 248] width 1218 height 12
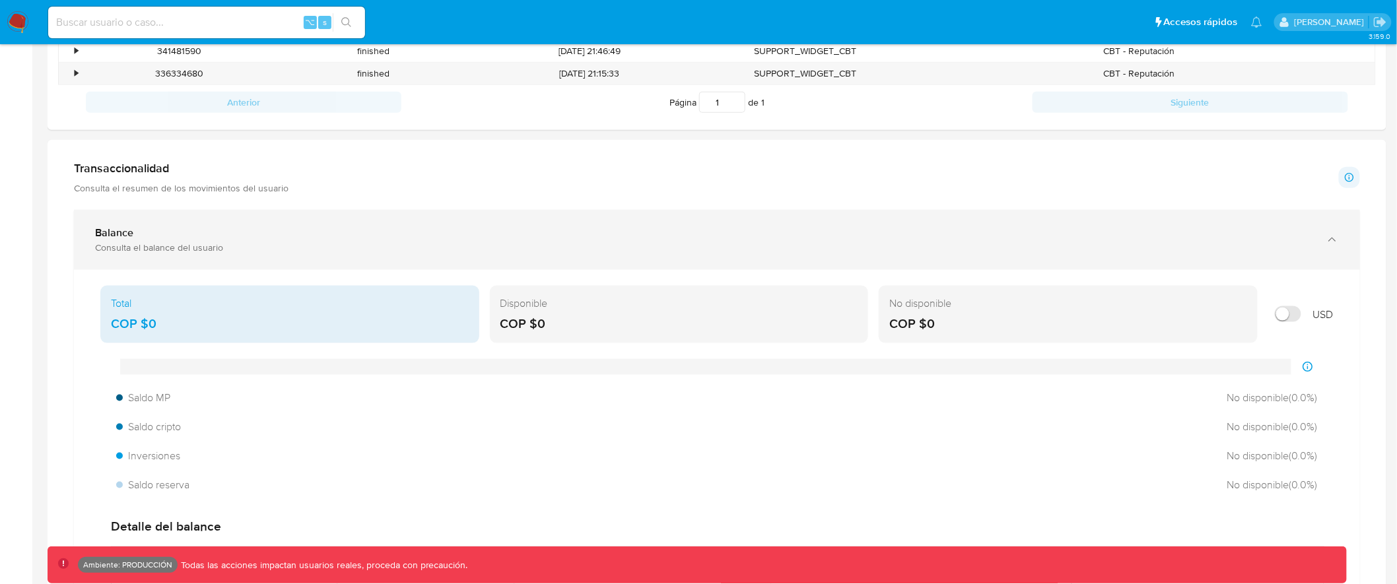
click at [310, 249] on div "Consulta el balance del usuario" at bounding box center [704, 248] width 1218 height 12
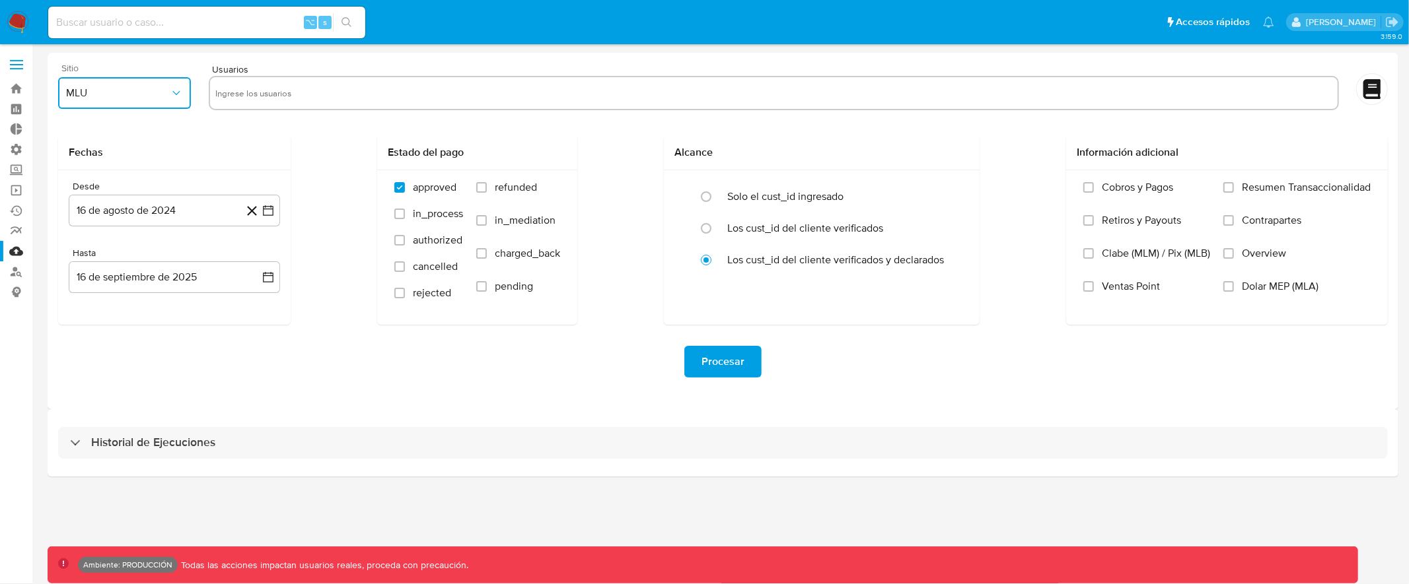
click at [163, 85] on button "MLU" at bounding box center [124, 93] width 133 height 32
click at [125, 280] on div "MLM" at bounding box center [121, 287] width 109 height 32
click at [318, 92] on input "text" at bounding box center [773, 93] width 1117 height 21
drag, startPoint x: 405, startPoint y: 97, endPoint x: 155, endPoint y: 61, distance: 252.2
click at [405, 97] on input "text" at bounding box center [773, 93] width 1117 height 21
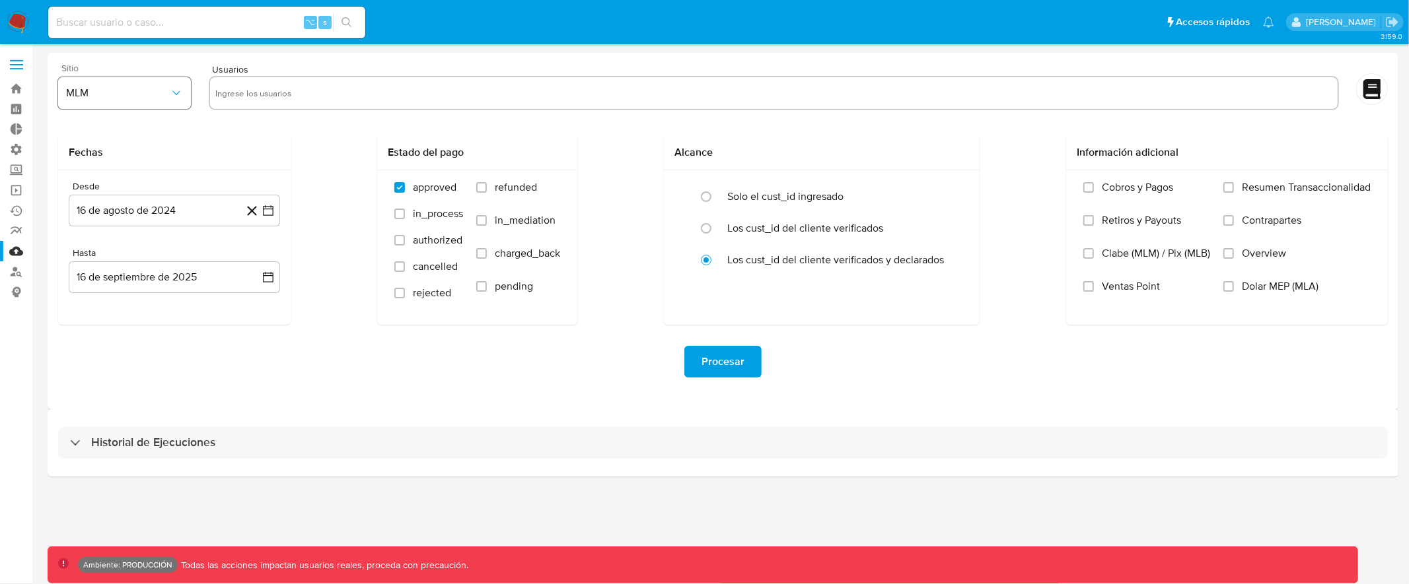
click at [140, 81] on button "MLM" at bounding box center [124, 93] width 133 height 32
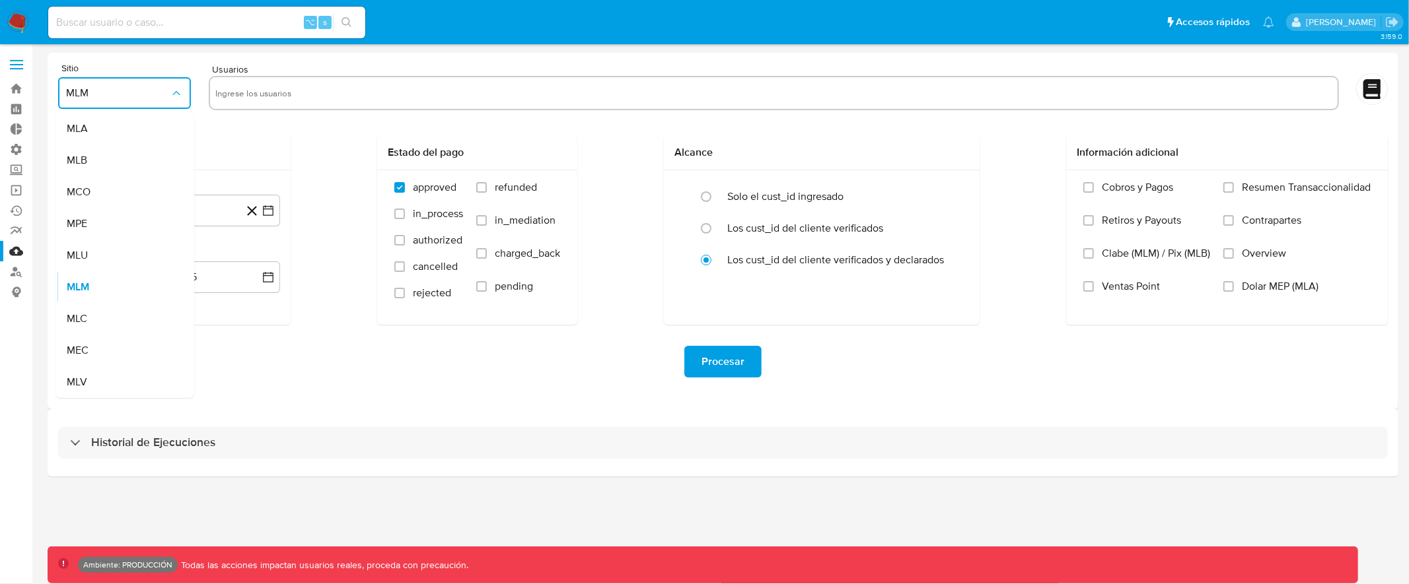
click at [297, 144] on div "Fechas Desde 16 de agosto de 2024 16-08-2024 Hasta 16 de septiembre de 2025 16-…" at bounding box center [722, 230] width 1329 height 190
